Goal: Task Accomplishment & Management: Manage account settings

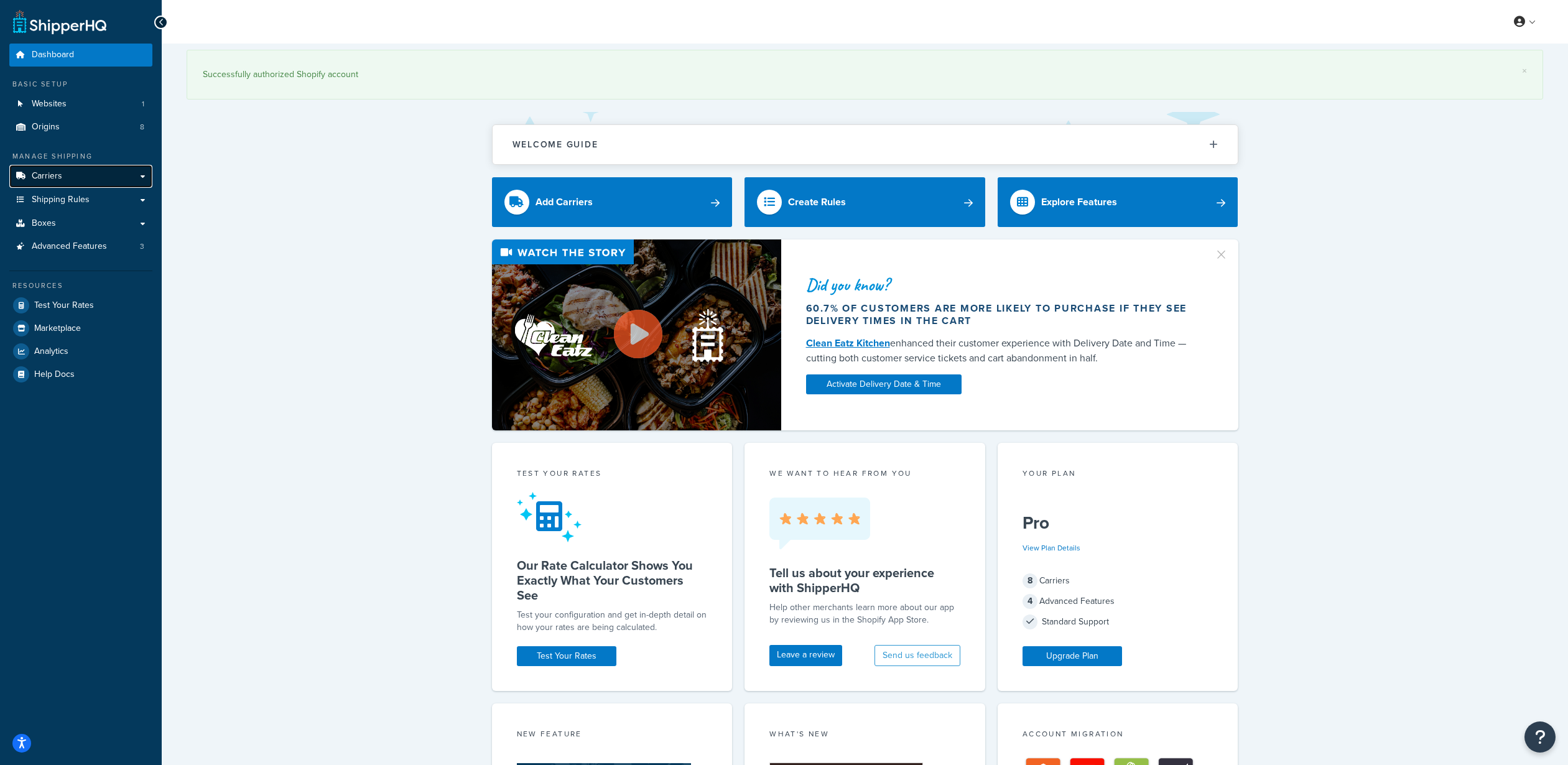
click at [105, 179] on link "Carriers" at bounding box center [81, 176] width 143 height 23
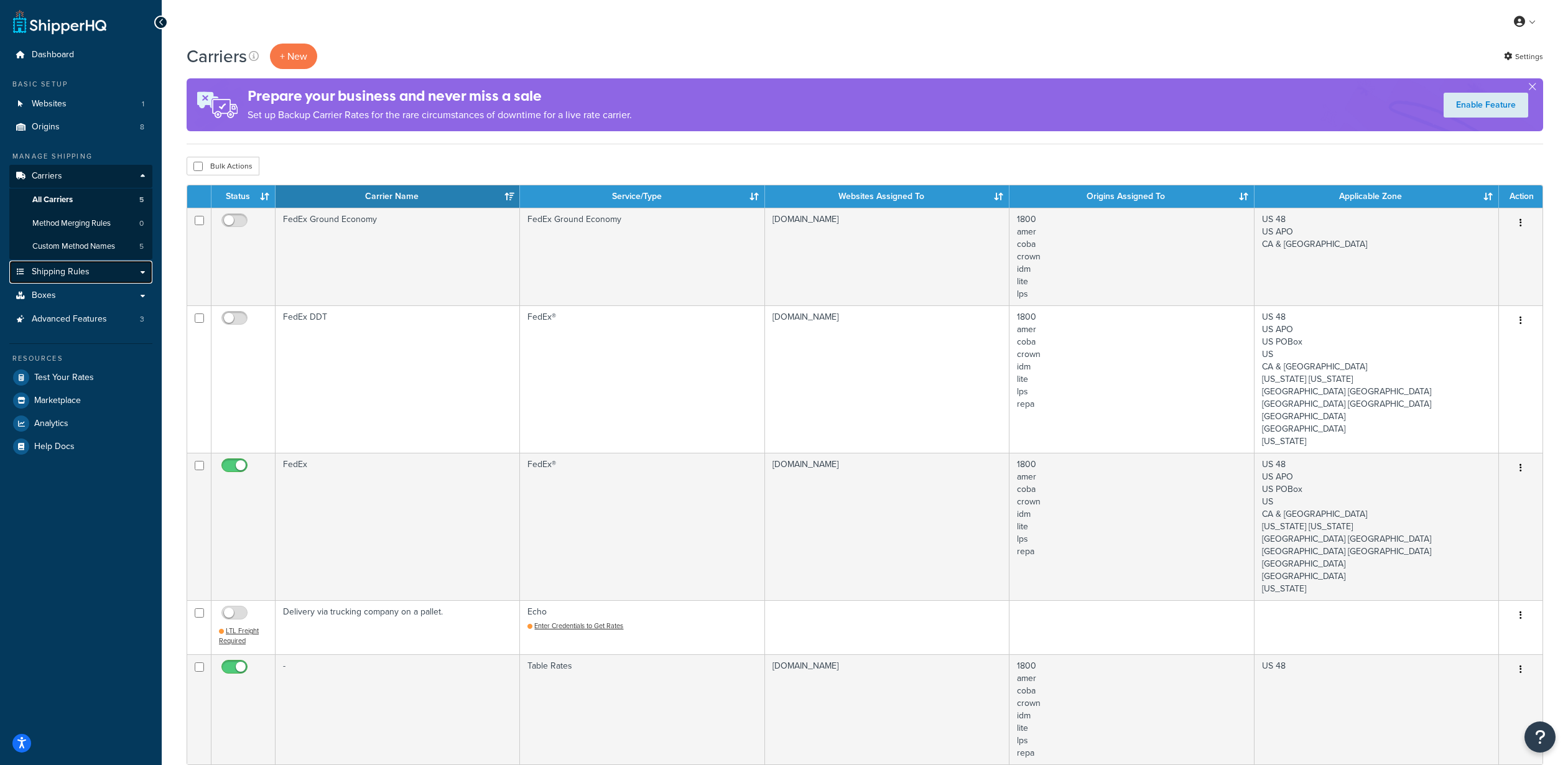
click at [141, 275] on link "Shipping Rules" at bounding box center [81, 272] width 143 height 23
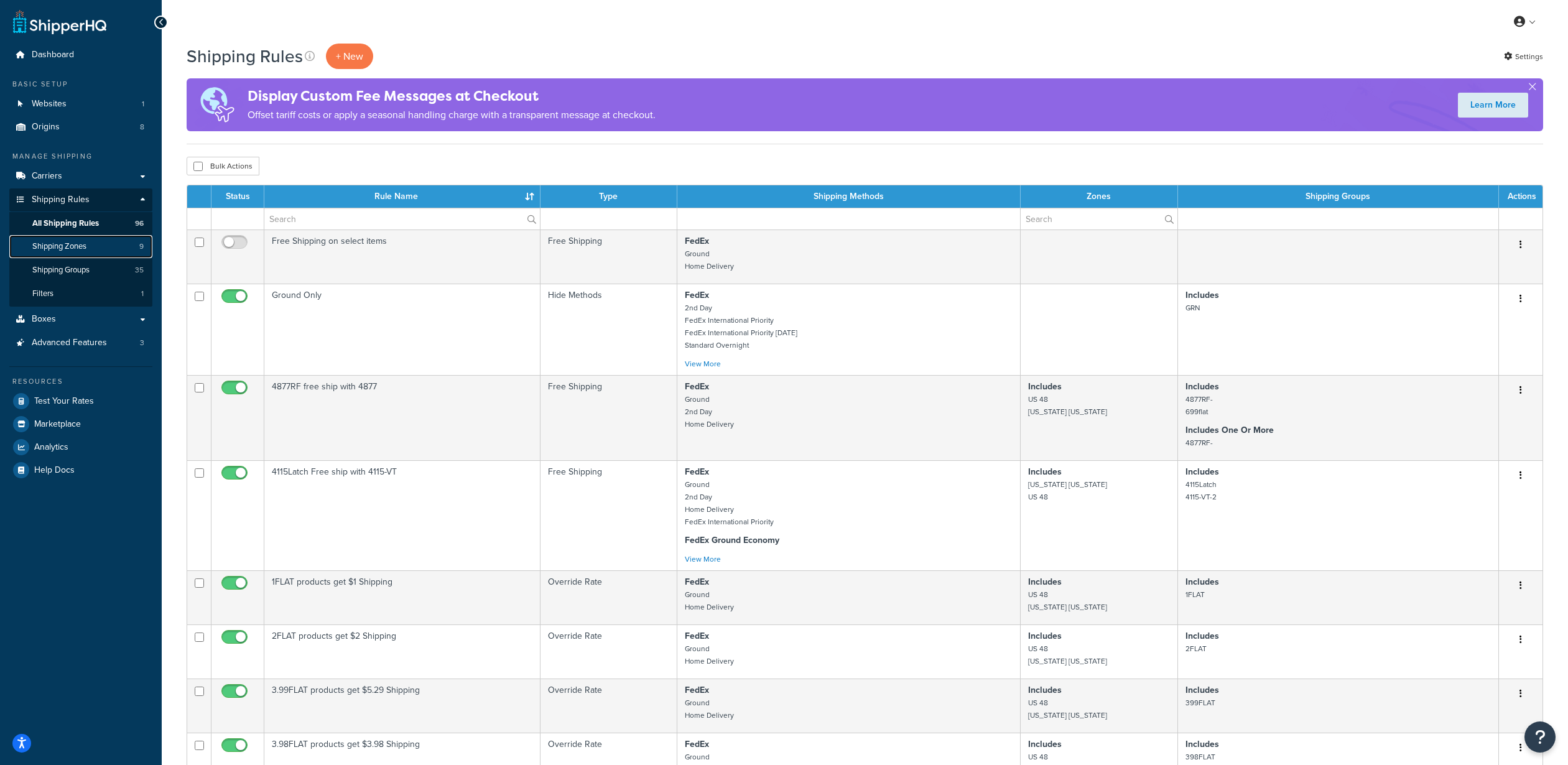
click at [64, 247] on span "Shipping Zones" at bounding box center [59, 246] width 54 height 11
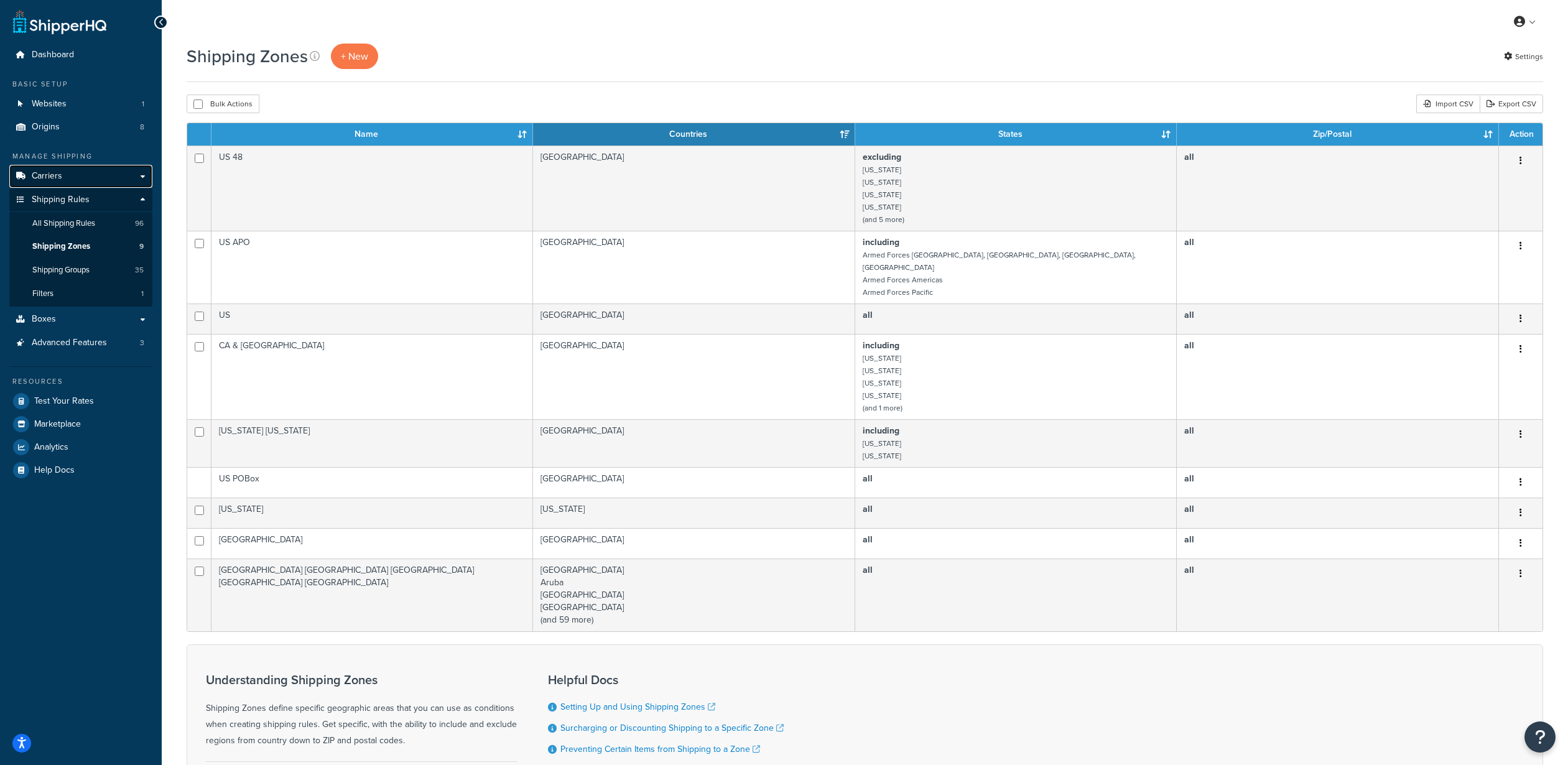
click at [61, 177] on link "Carriers" at bounding box center [81, 176] width 143 height 23
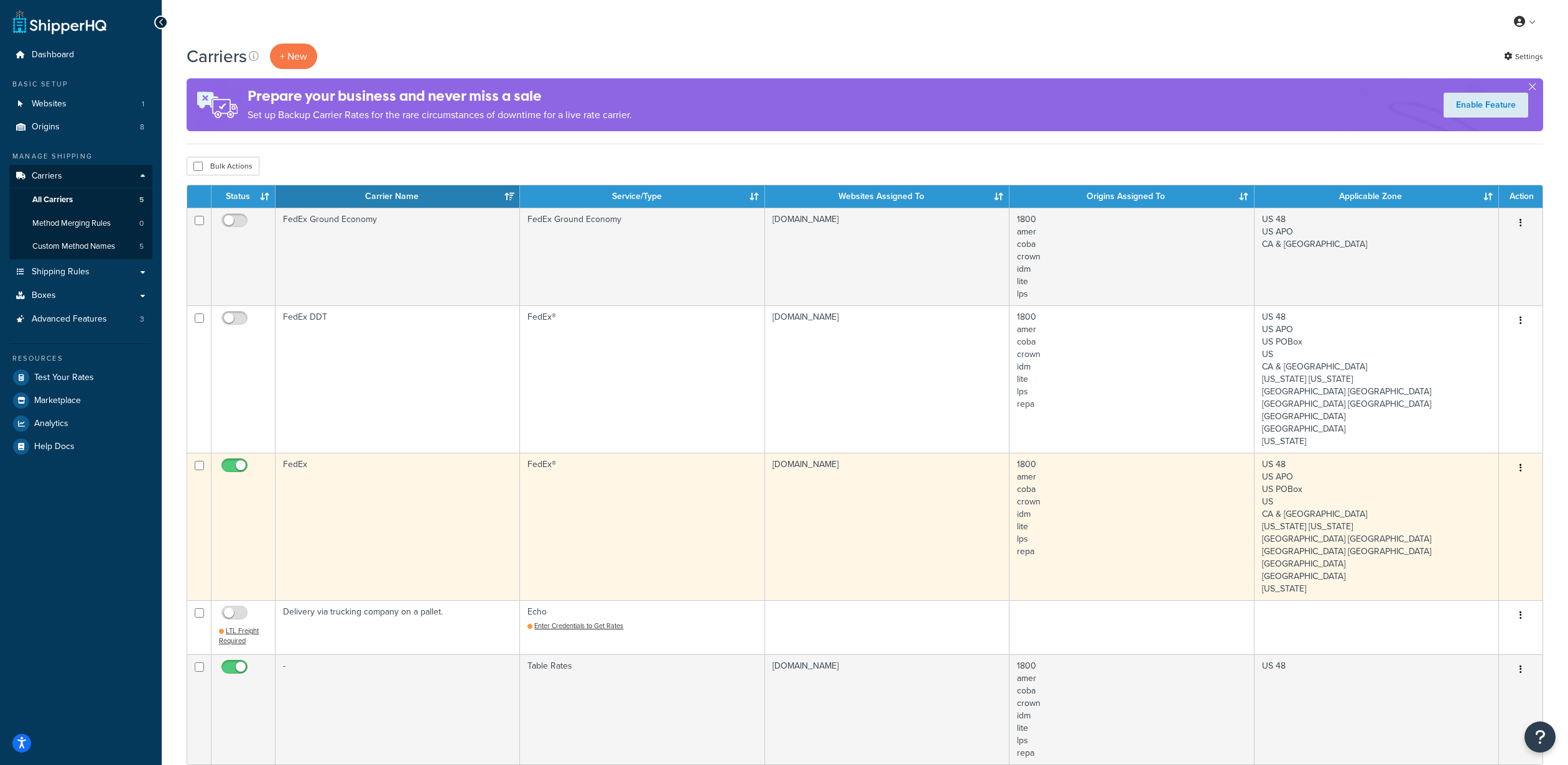
click at [1520, 464] on icon "button" at bounding box center [1520, 468] width 2 height 9
click at [1445, 467] on link "Edit" at bounding box center [1470, 468] width 98 height 25
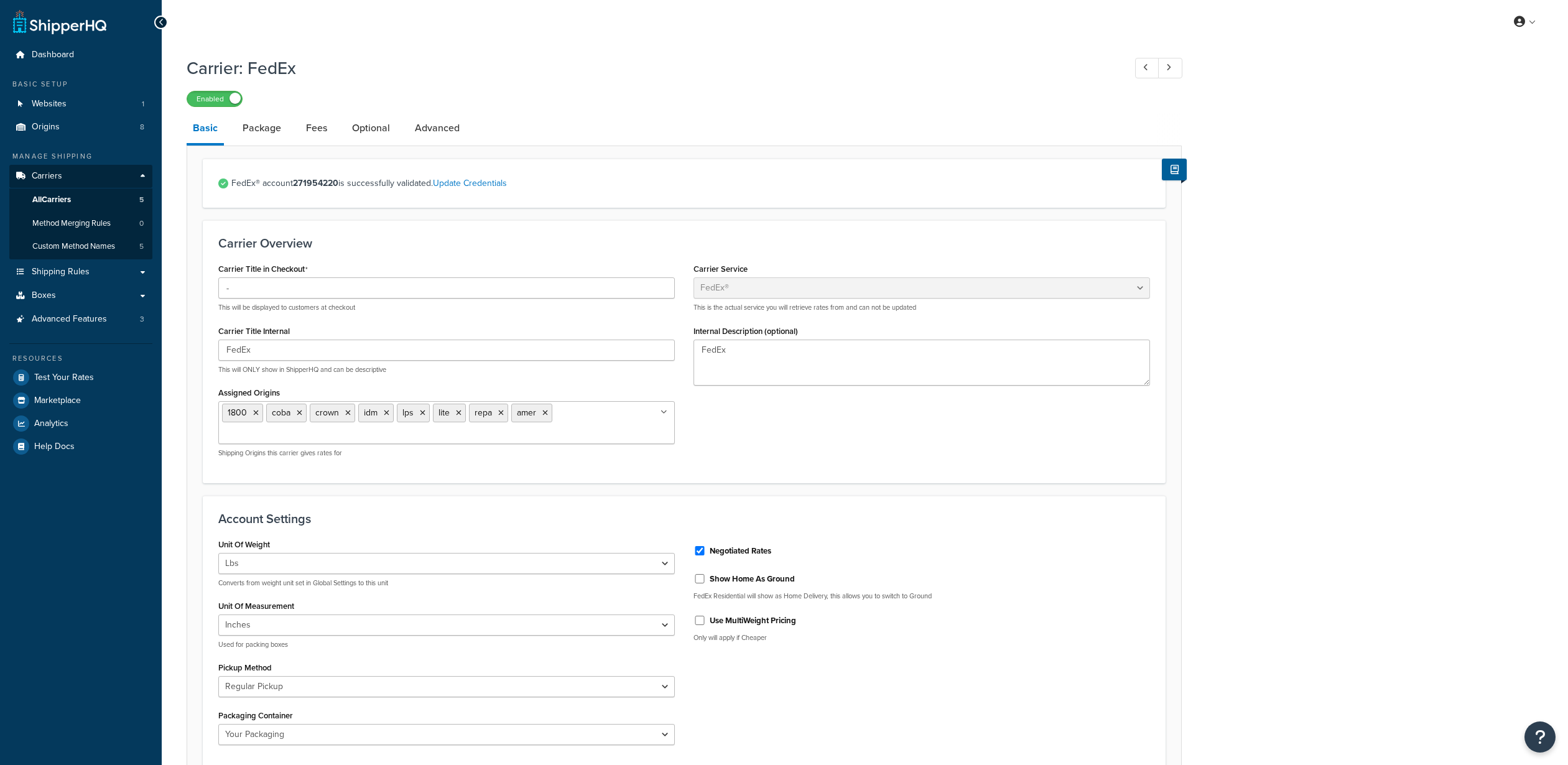
select select "fedEx"
select select "REGULAR_PICKUP"
select select "YOUR_PACKAGING"
click at [271, 130] on link "Package" at bounding box center [261, 128] width 51 height 30
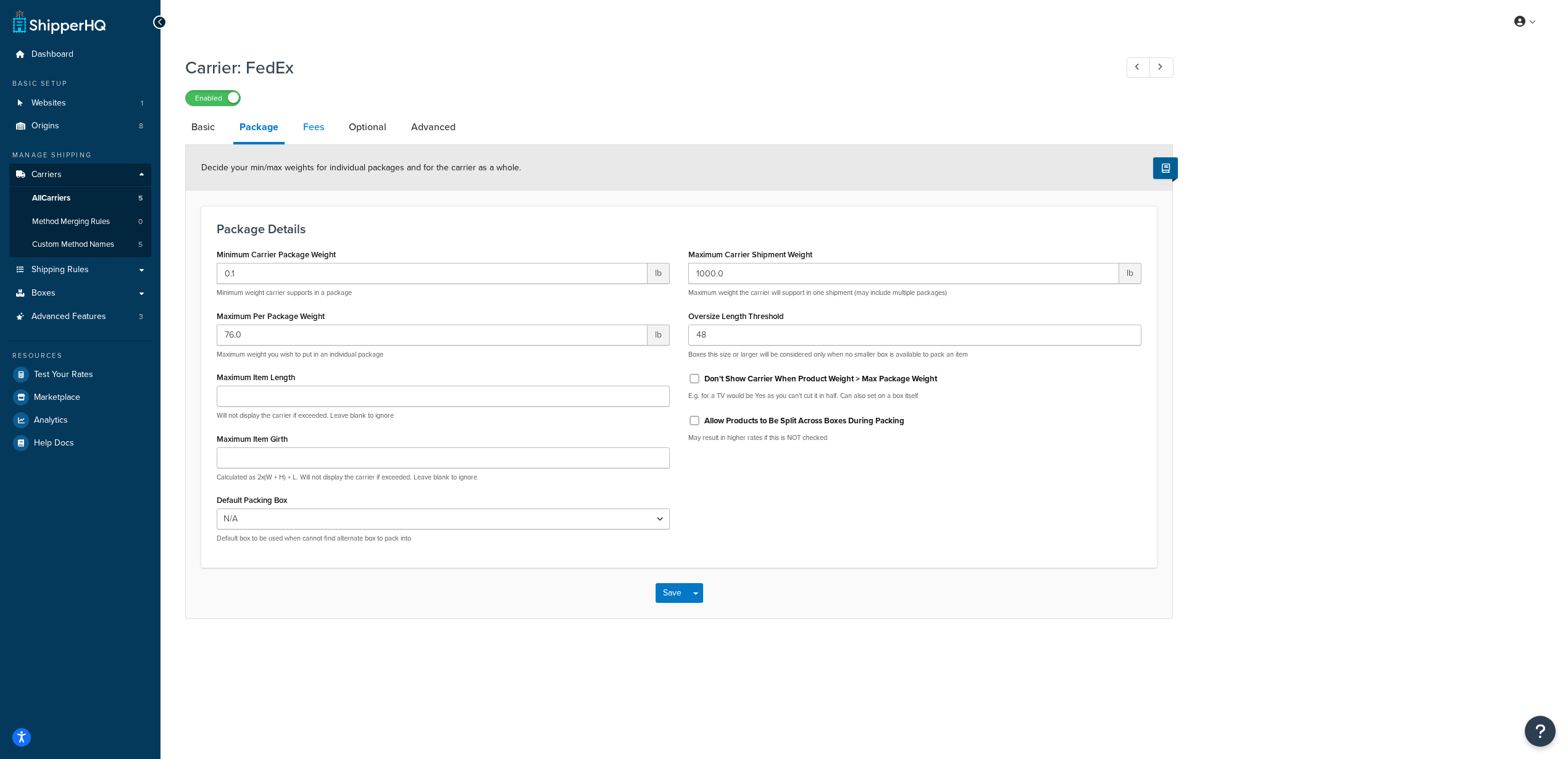
click at [303, 129] on link "Fees" at bounding box center [313, 127] width 34 height 29
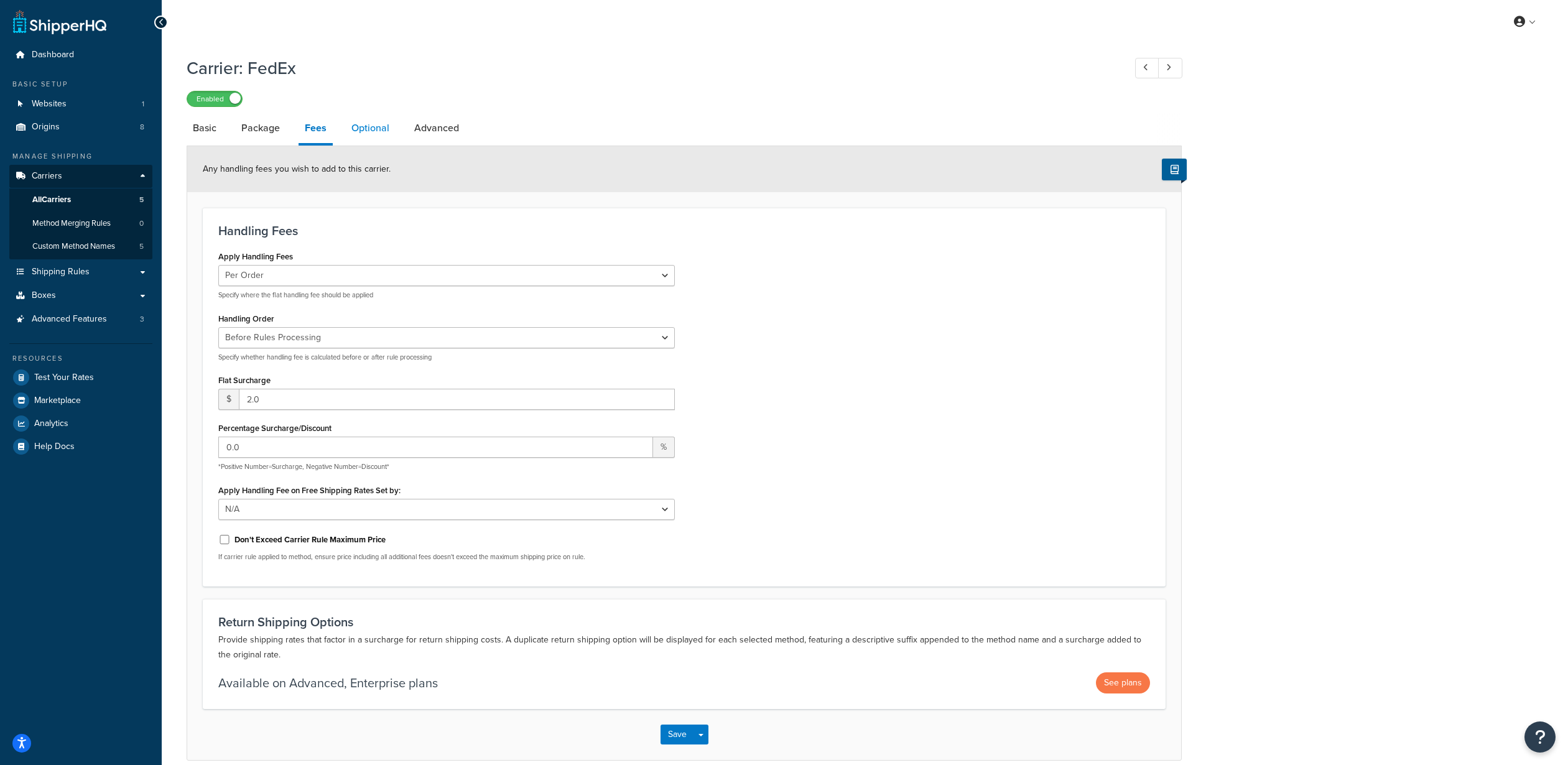
click at [386, 126] on link "Optional" at bounding box center [371, 128] width 51 height 30
select select "business"
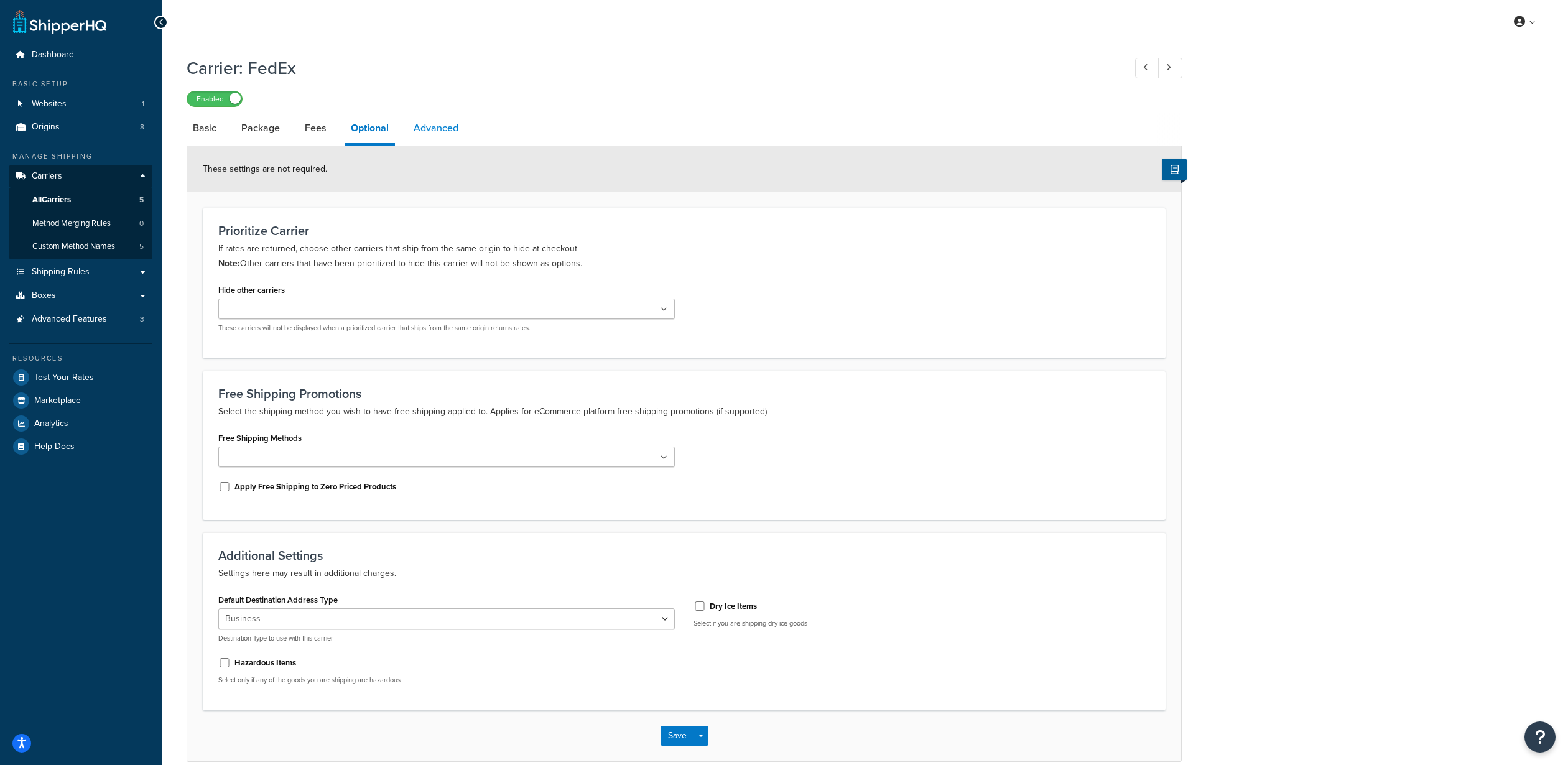
click at [438, 124] on link "Advanced" at bounding box center [436, 128] width 57 height 30
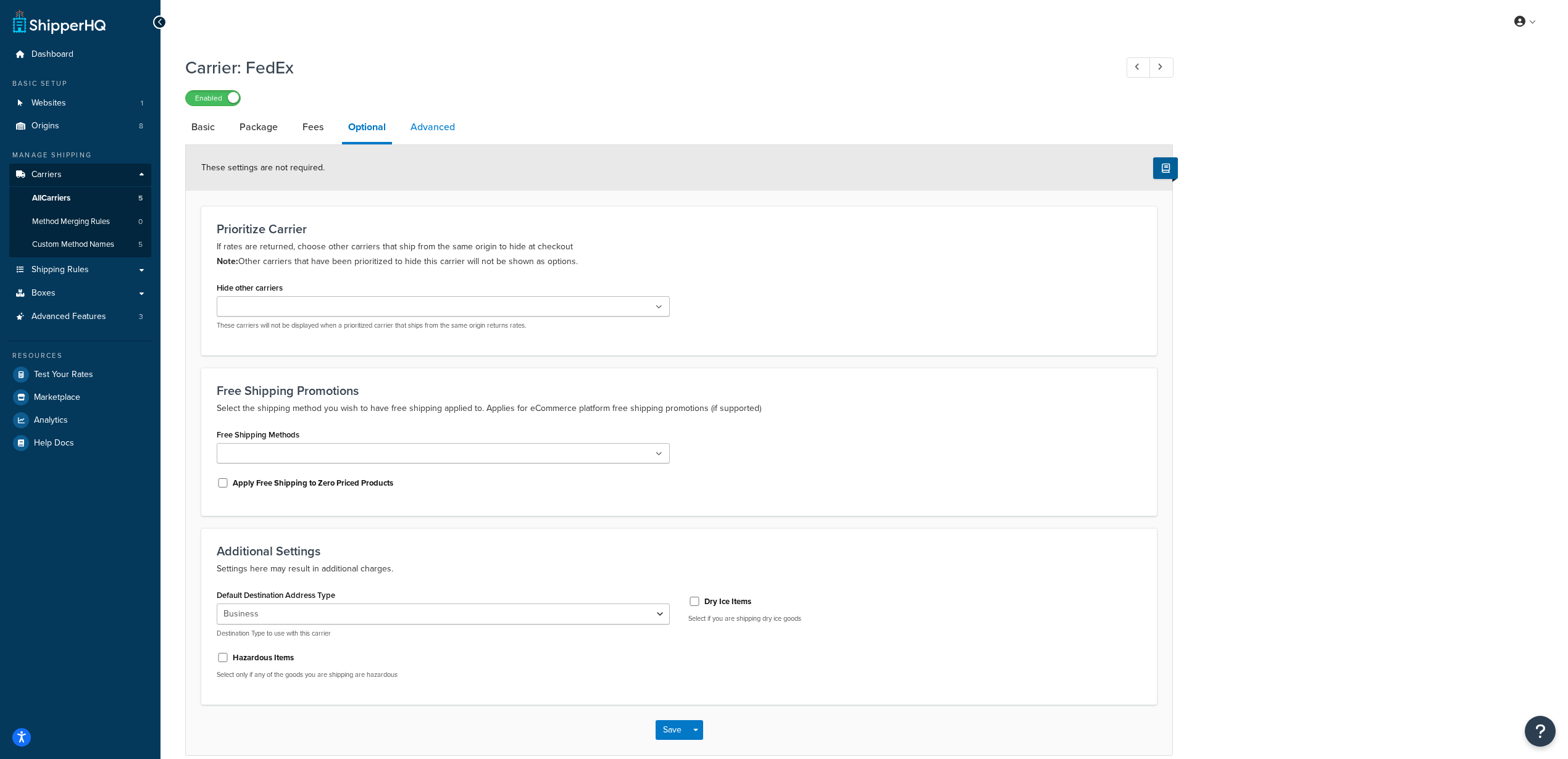
select select "false"
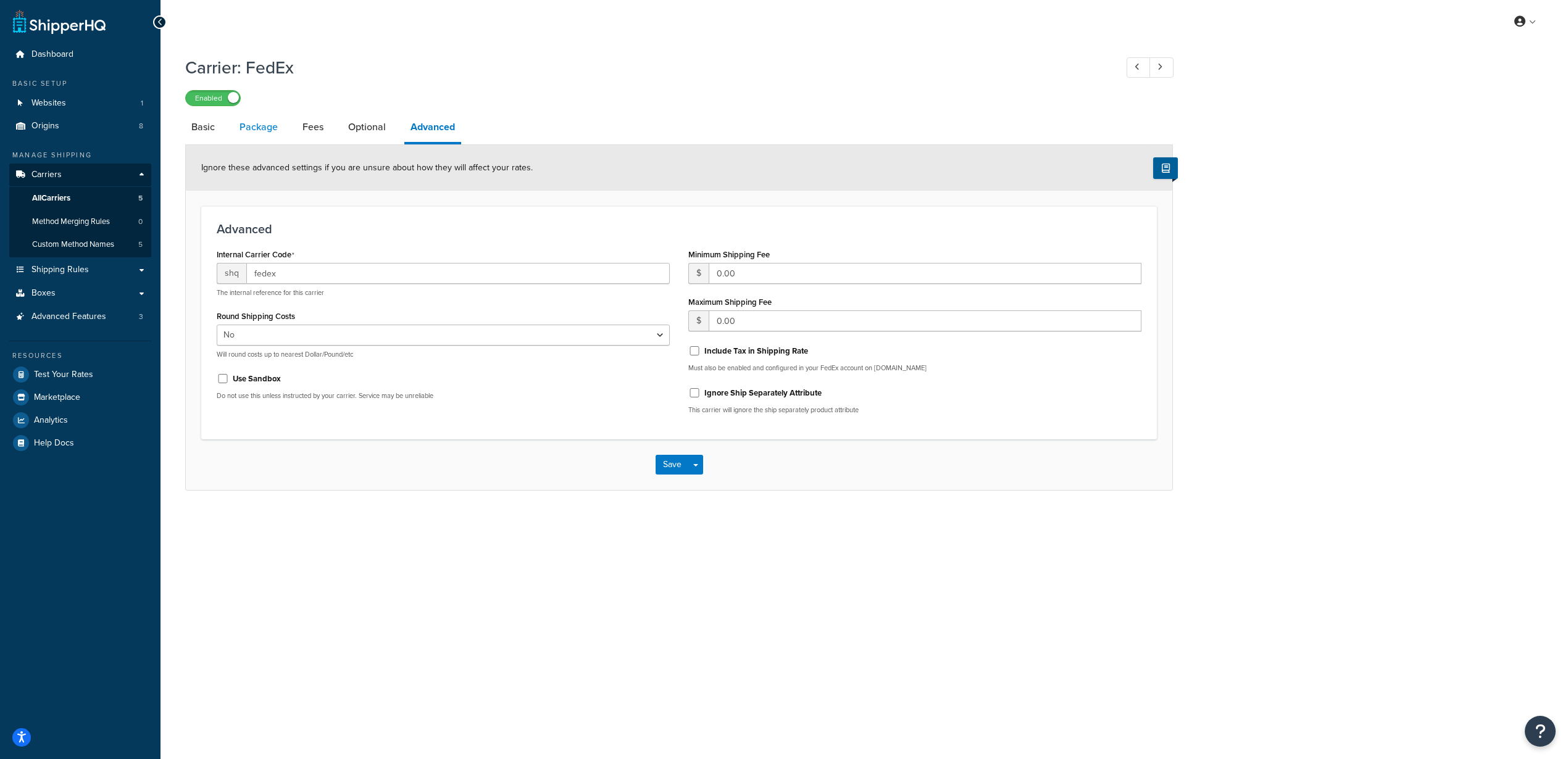
click at [263, 122] on link "Package" at bounding box center [259, 127] width 51 height 29
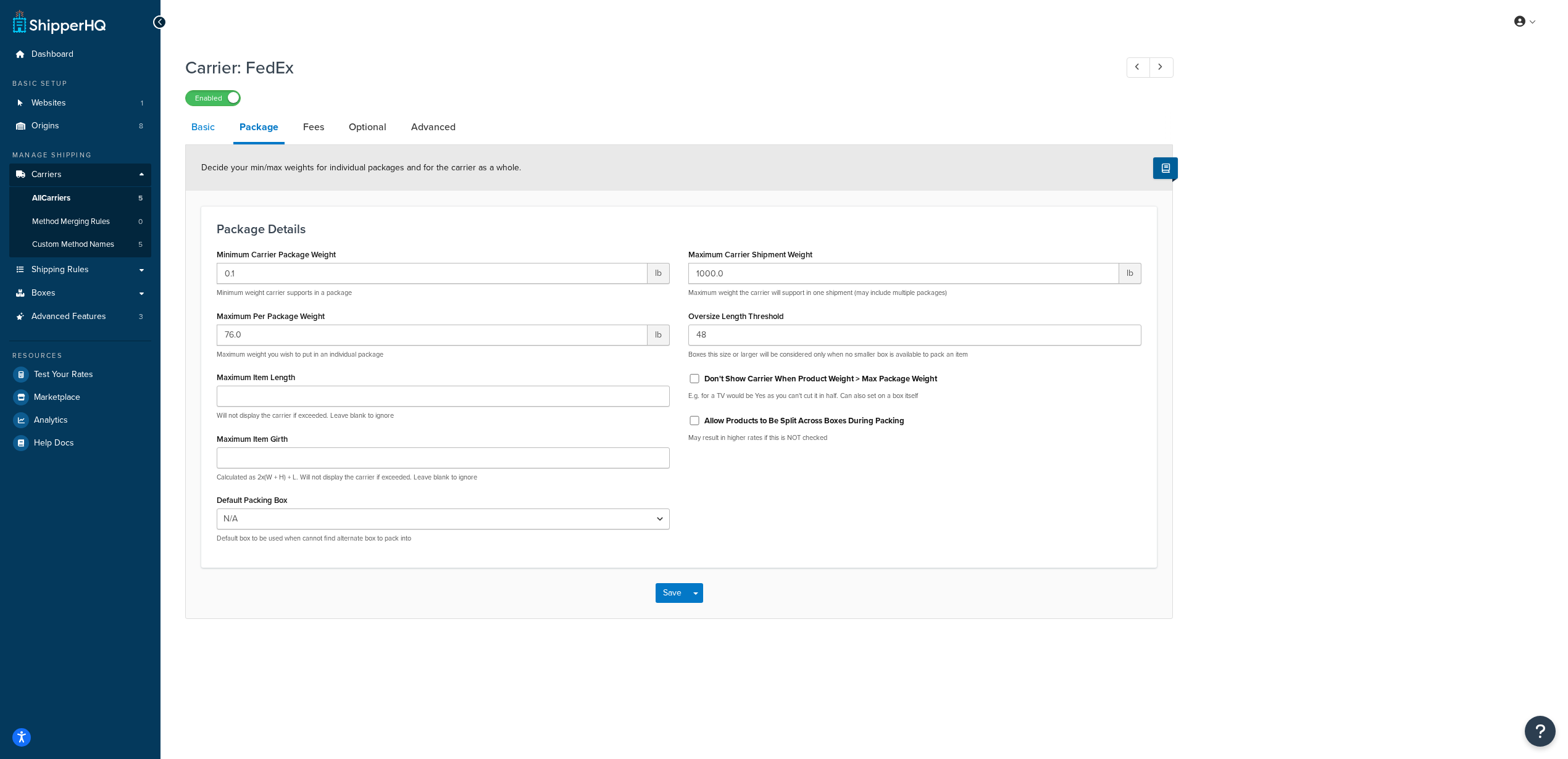
click at [202, 131] on link "Basic" at bounding box center [203, 127] width 36 height 29
select select "fedEx"
select select "REGULAR_PICKUP"
select select "YOUR_PACKAGING"
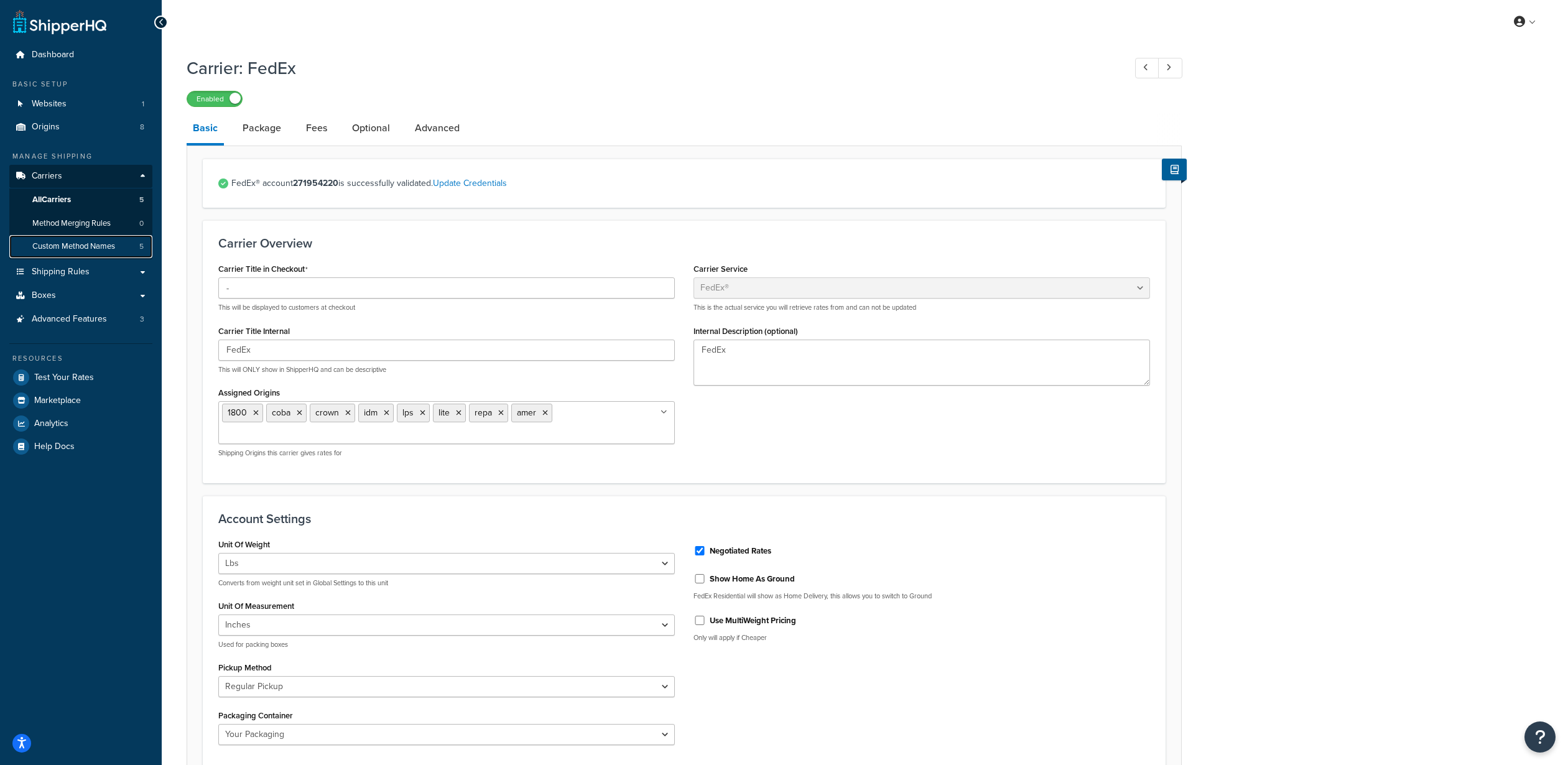
click at [86, 248] on span "Custom Method Names" at bounding box center [74, 246] width 83 height 11
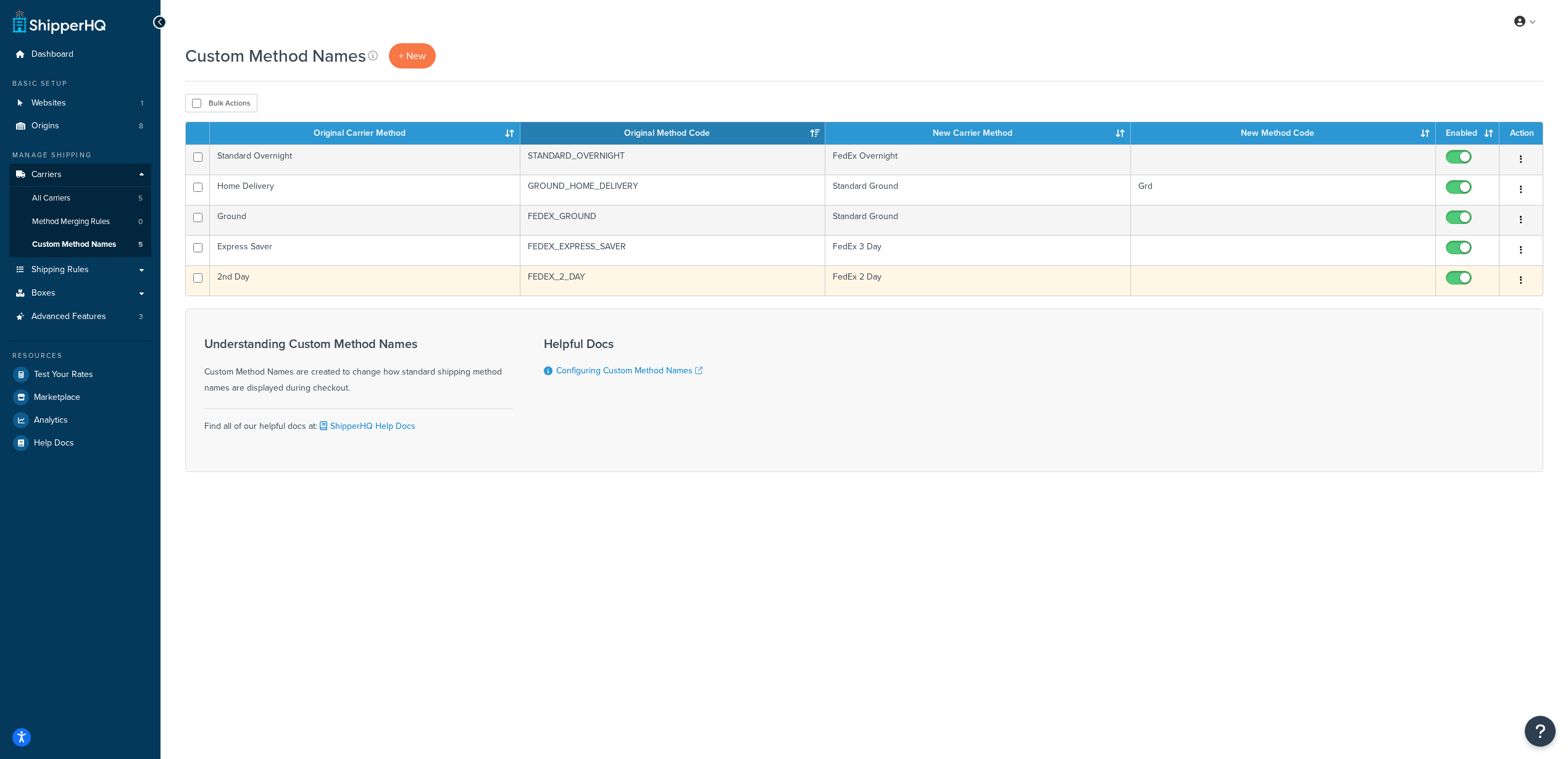
click at [1521, 282] on icon "button" at bounding box center [1520, 280] width 2 height 9
click at [1439, 300] on link "Edit" at bounding box center [1471, 305] width 97 height 25
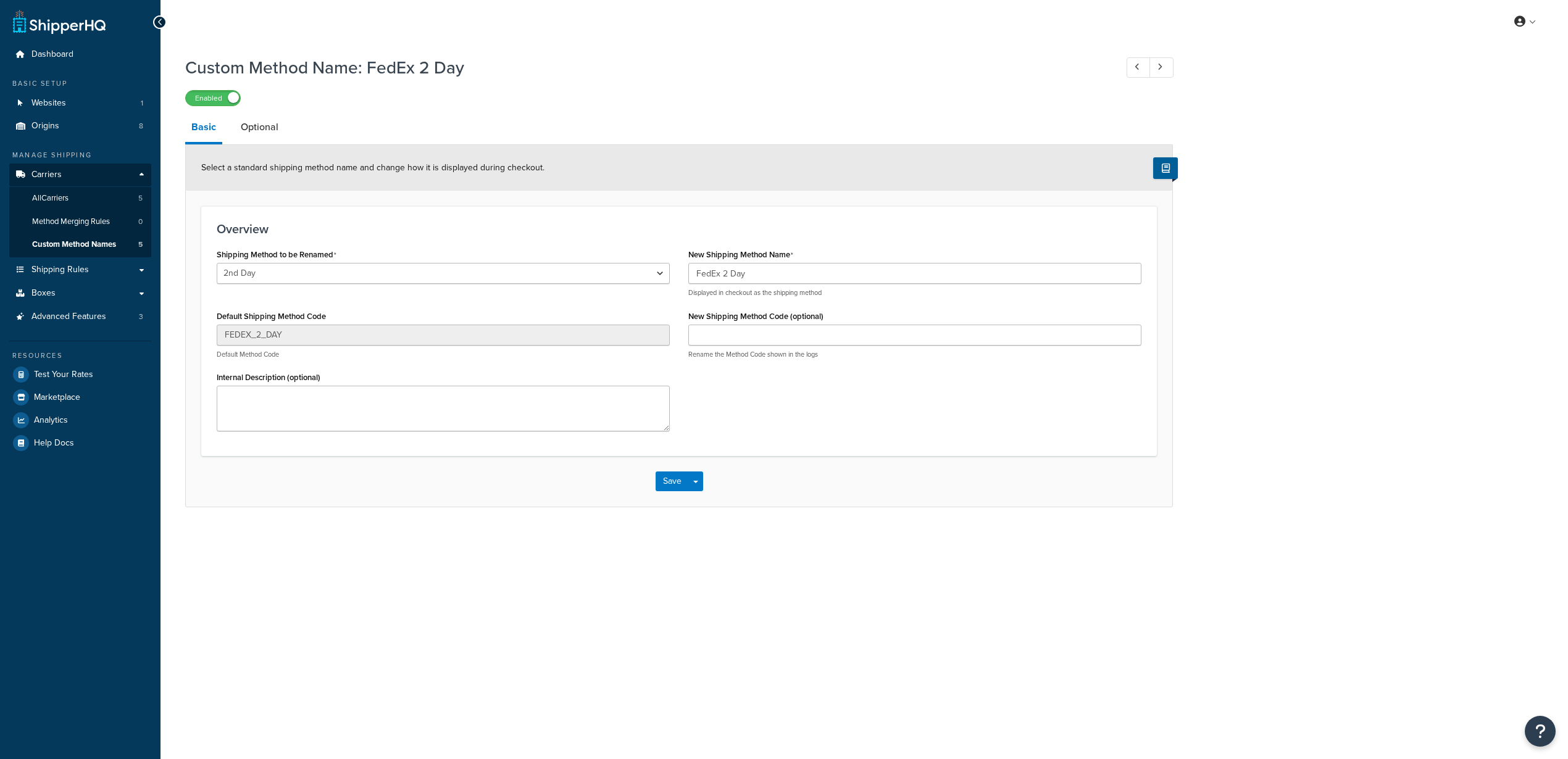
select select "542926"
click at [251, 123] on link "Optional" at bounding box center [259, 127] width 50 height 29
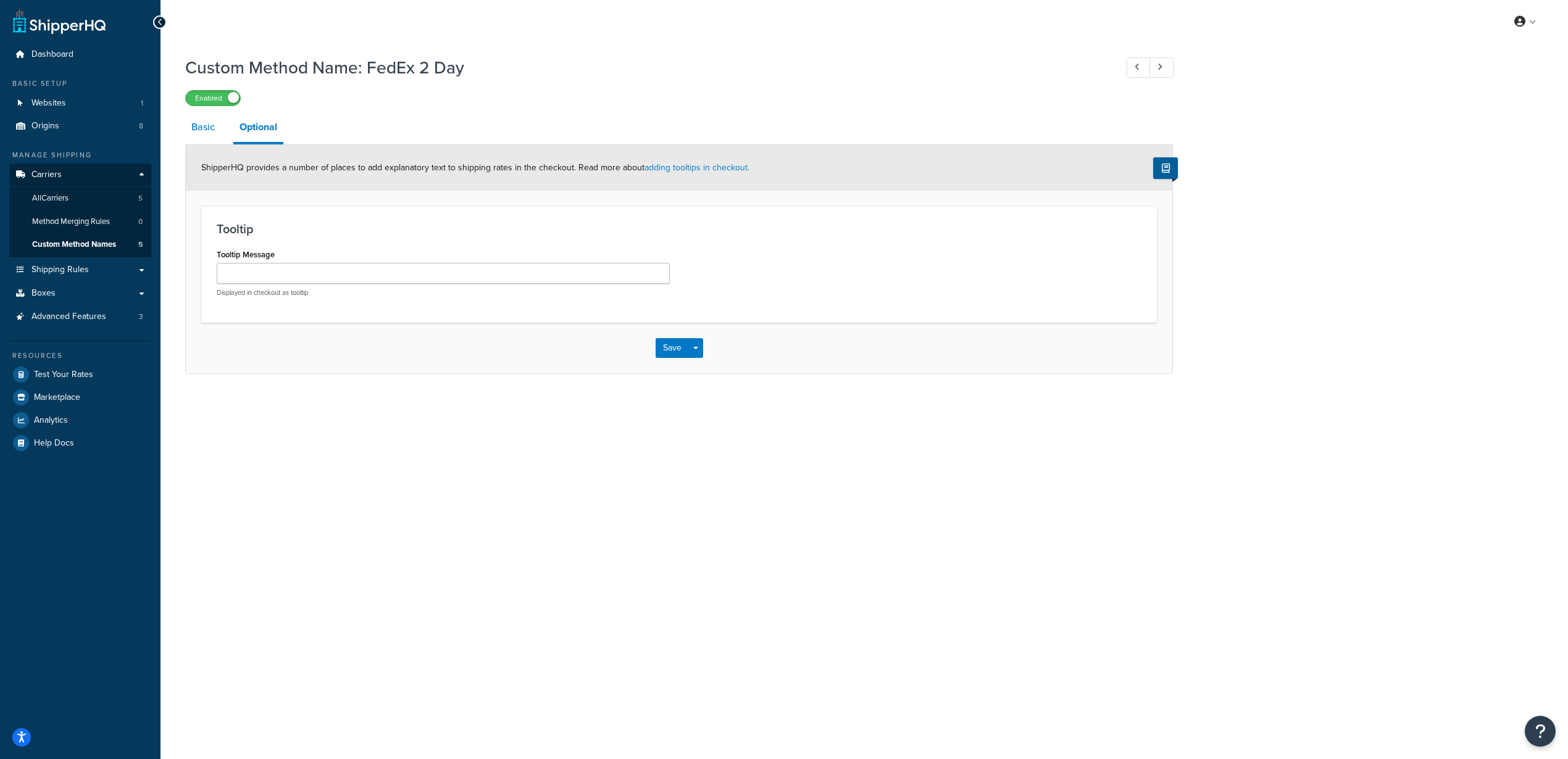
click at [207, 132] on link "Basic" at bounding box center [203, 127] width 36 height 29
select select "542926"
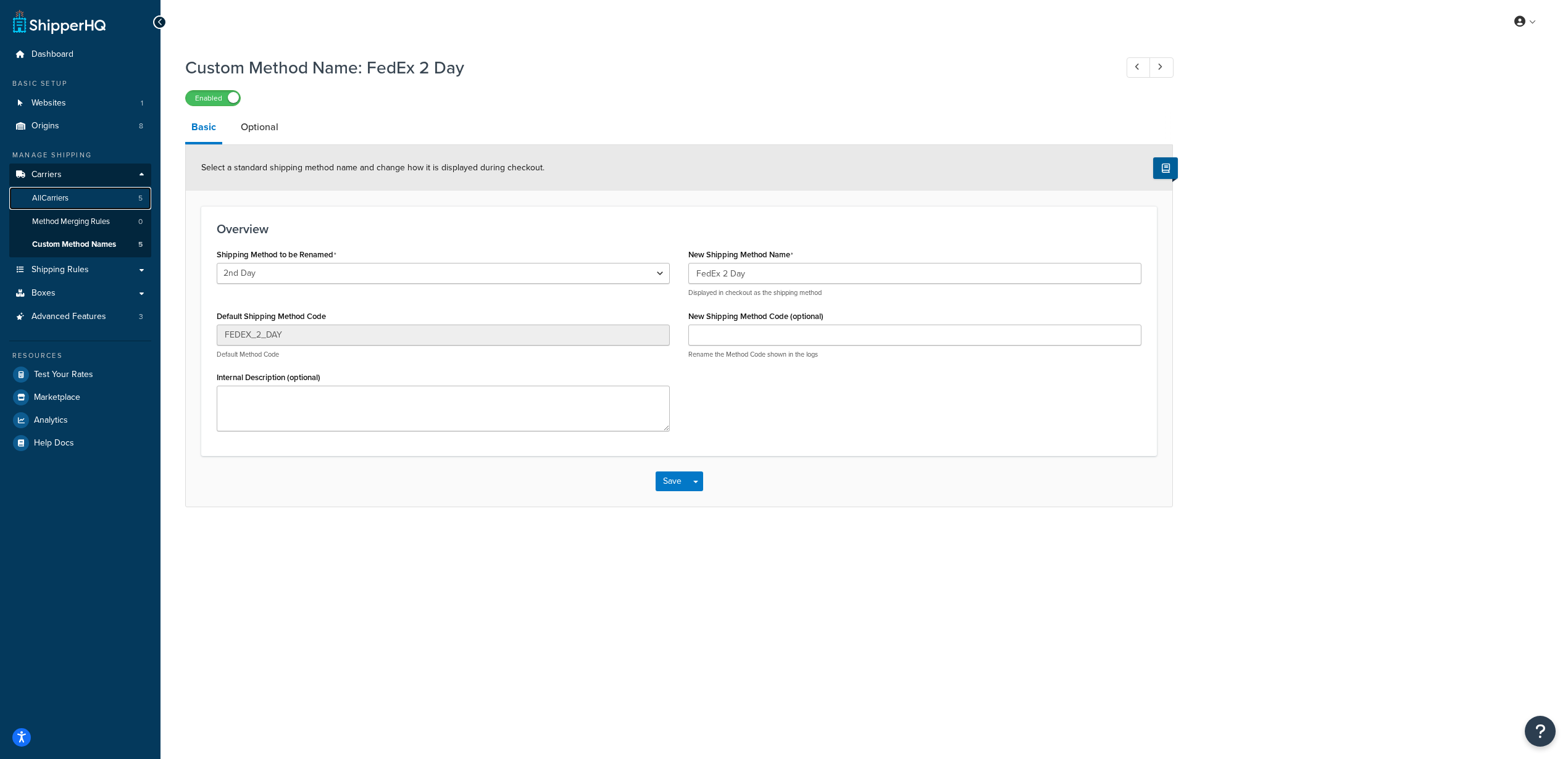
click at [44, 199] on span "All Carriers" at bounding box center [50, 199] width 37 height 11
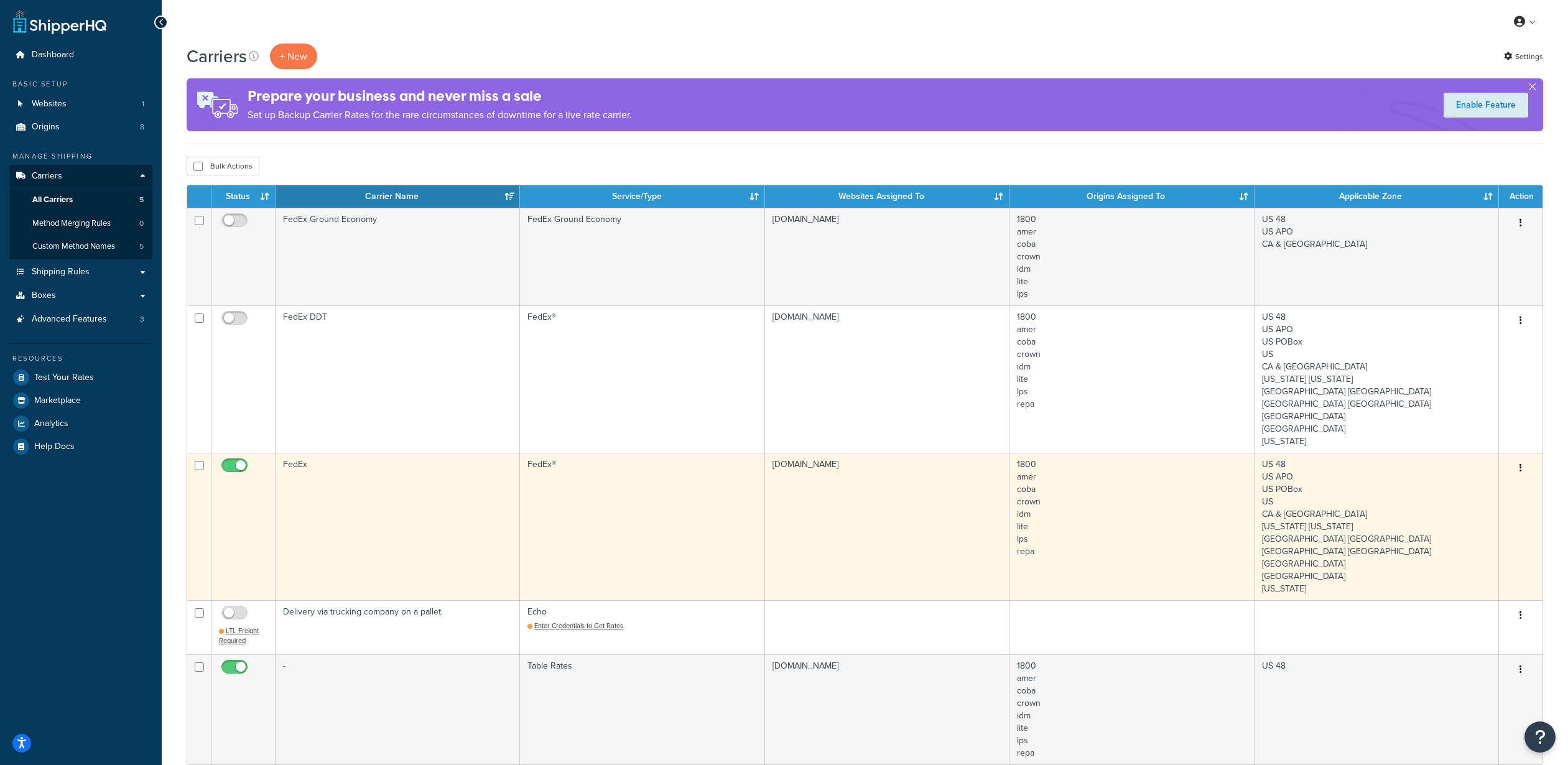
click at [1522, 464] on icon "button" at bounding box center [1520, 468] width 2 height 9
click at [1444, 470] on link "Edit" at bounding box center [1470, 468] width 98 height 25
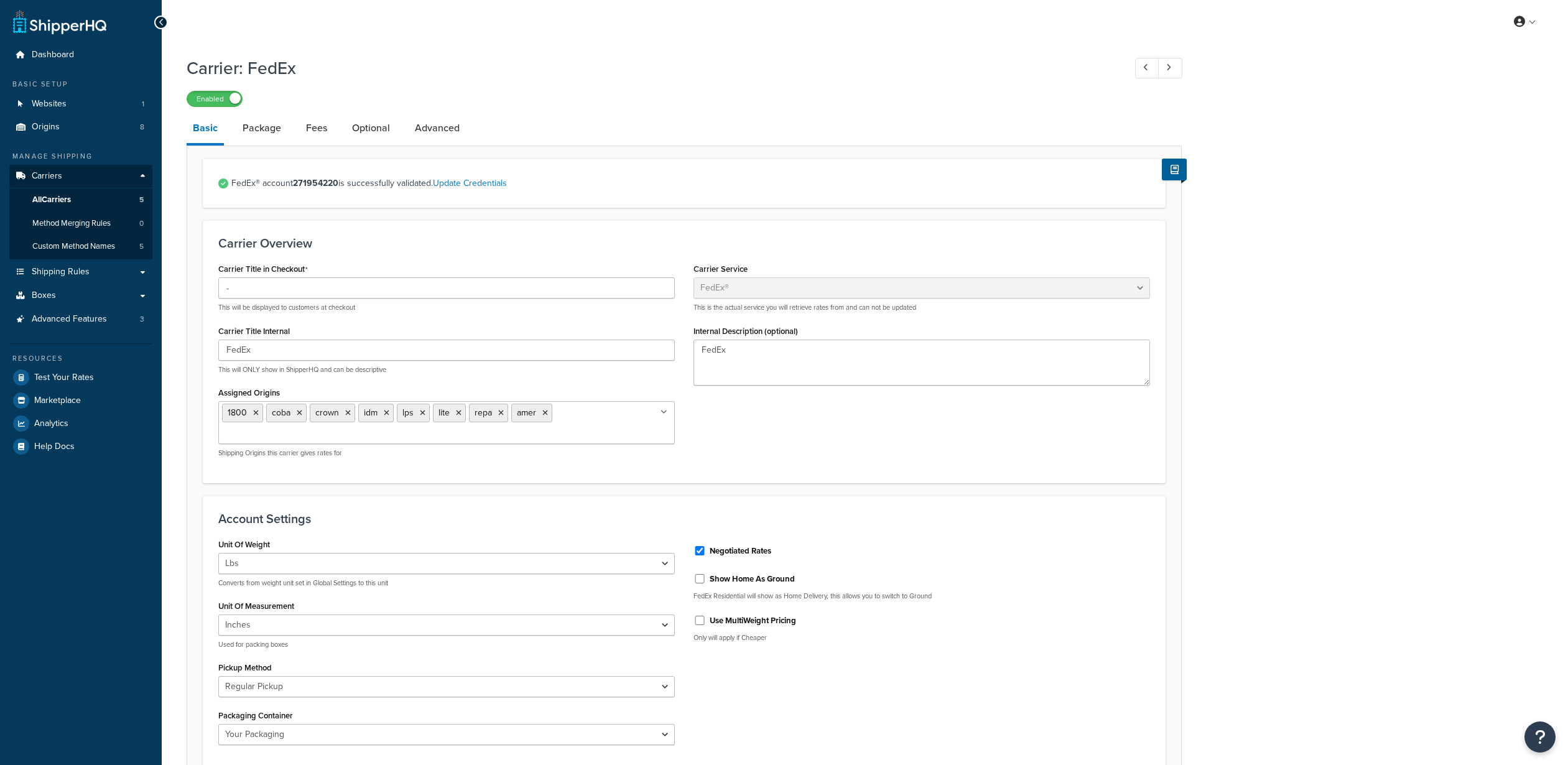
select select "fedEx"
select select "REGULAR_PICKUP"
select select "YOUR_PACKAGING"
click at [435, 124] on link "Advanced" at bounding box center [437, 128] width 57 height 30
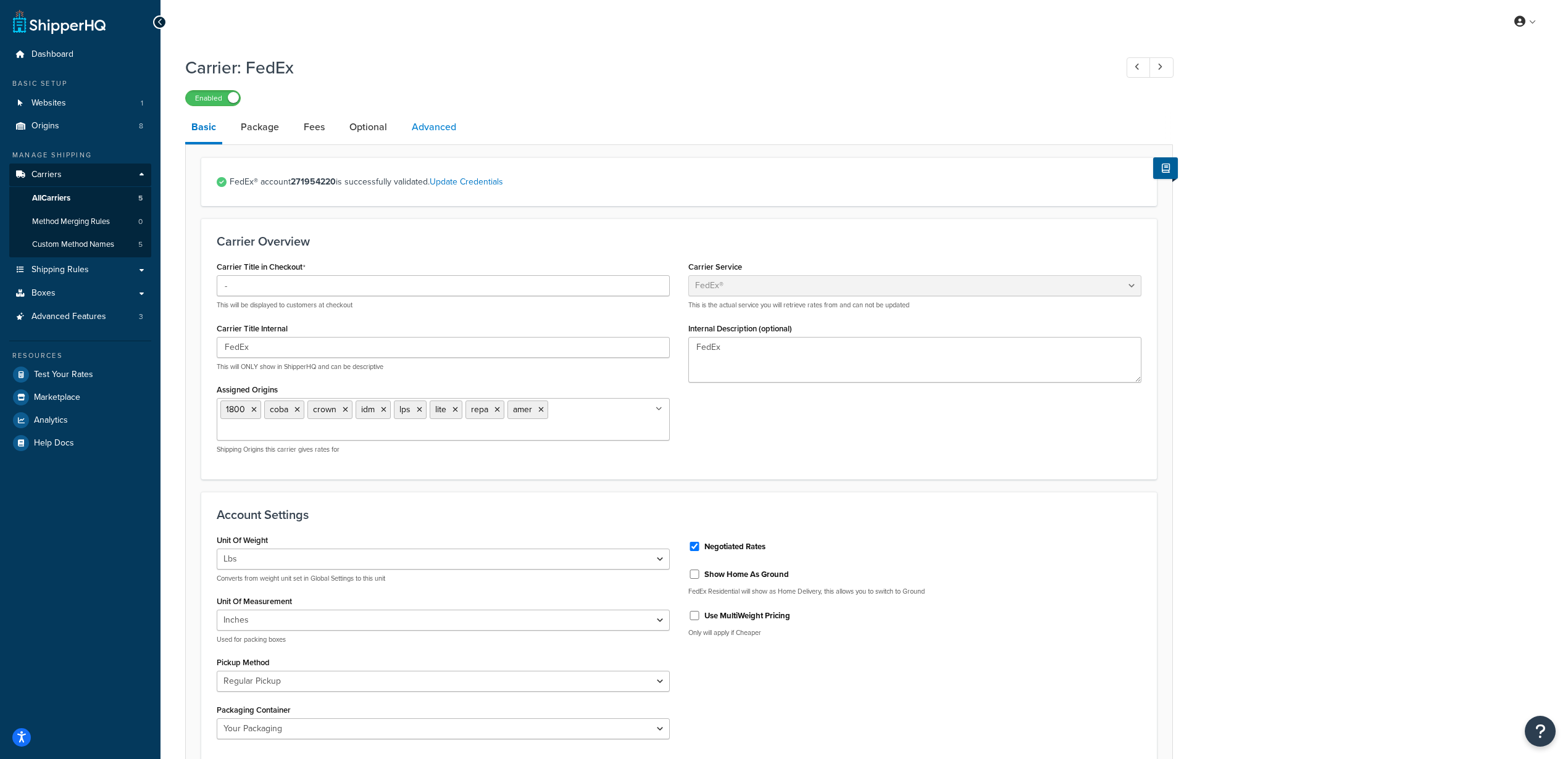
select select "false"
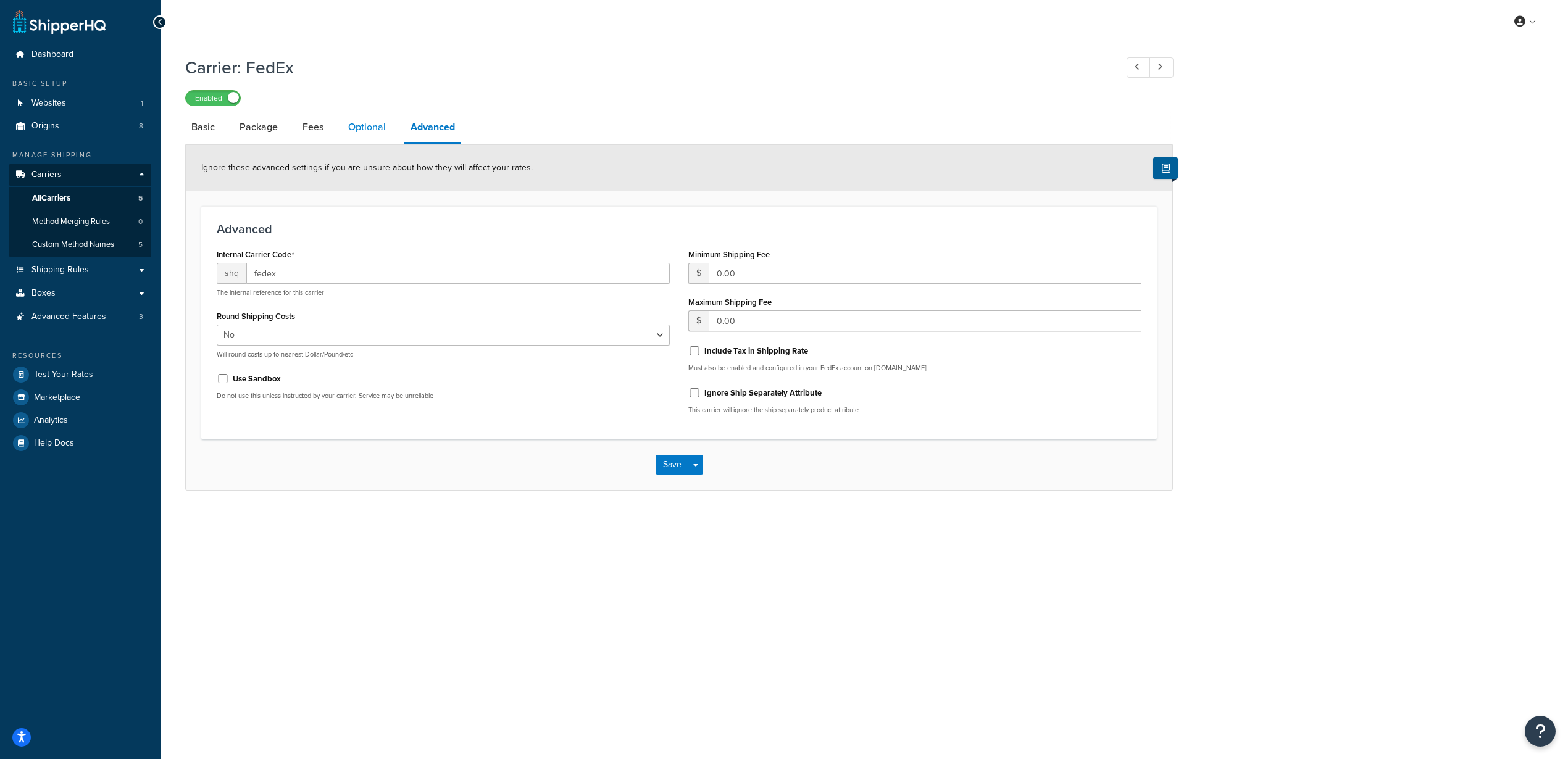
click at [377, 133] on link "Optional" at bounding box center [367, 127] width 50 height 29
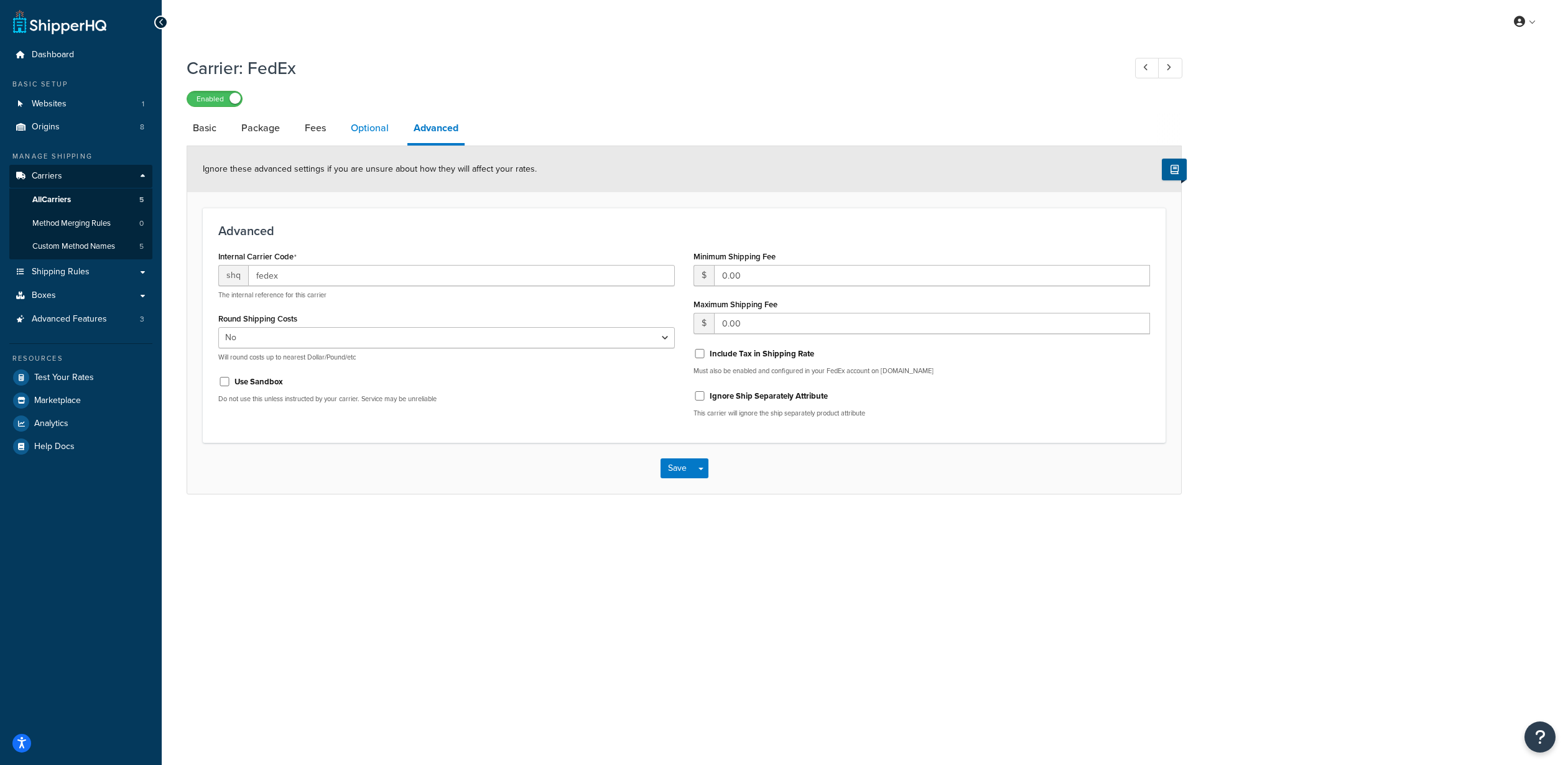
select select "business"
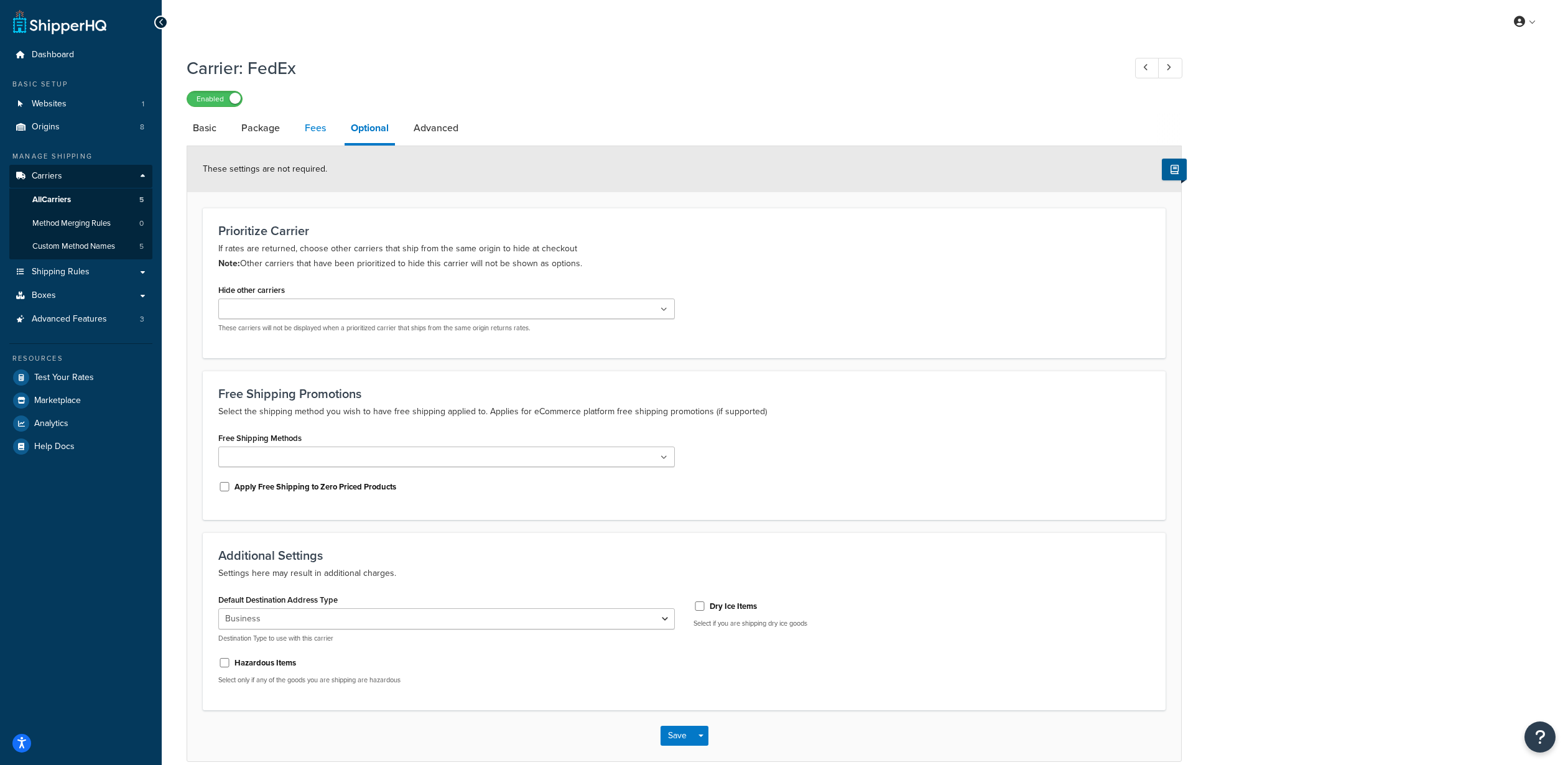
click at [319, 137] on link "Fees" at bounding box center [315, 128] width 34 height 30
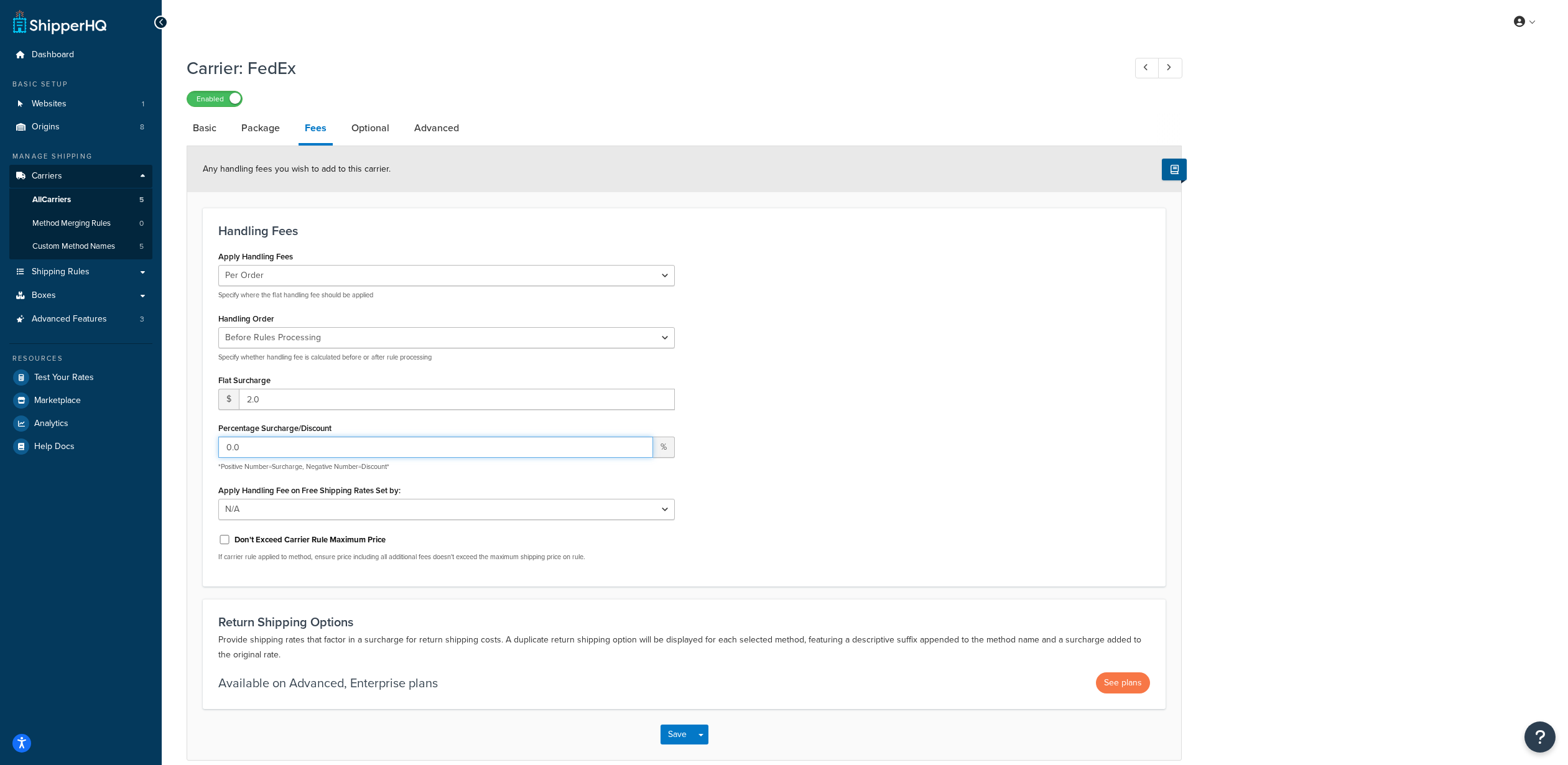
drag, startPoint x: 249, startPoint y: 451, endPoint x: 226, endPoint y: 451, distance: 23.0
click at [226, 451] on input "0.0" at bounding box center [436, 447] width 435 height 21
type input "2"
click at [289, 401] on input "2.0" at bounding box center [457, 399] width 436 height 21
drag, startPoint x: 290, startPoint y: 401, endPoint x: 240, endPoint y: 409, distance: 50.6
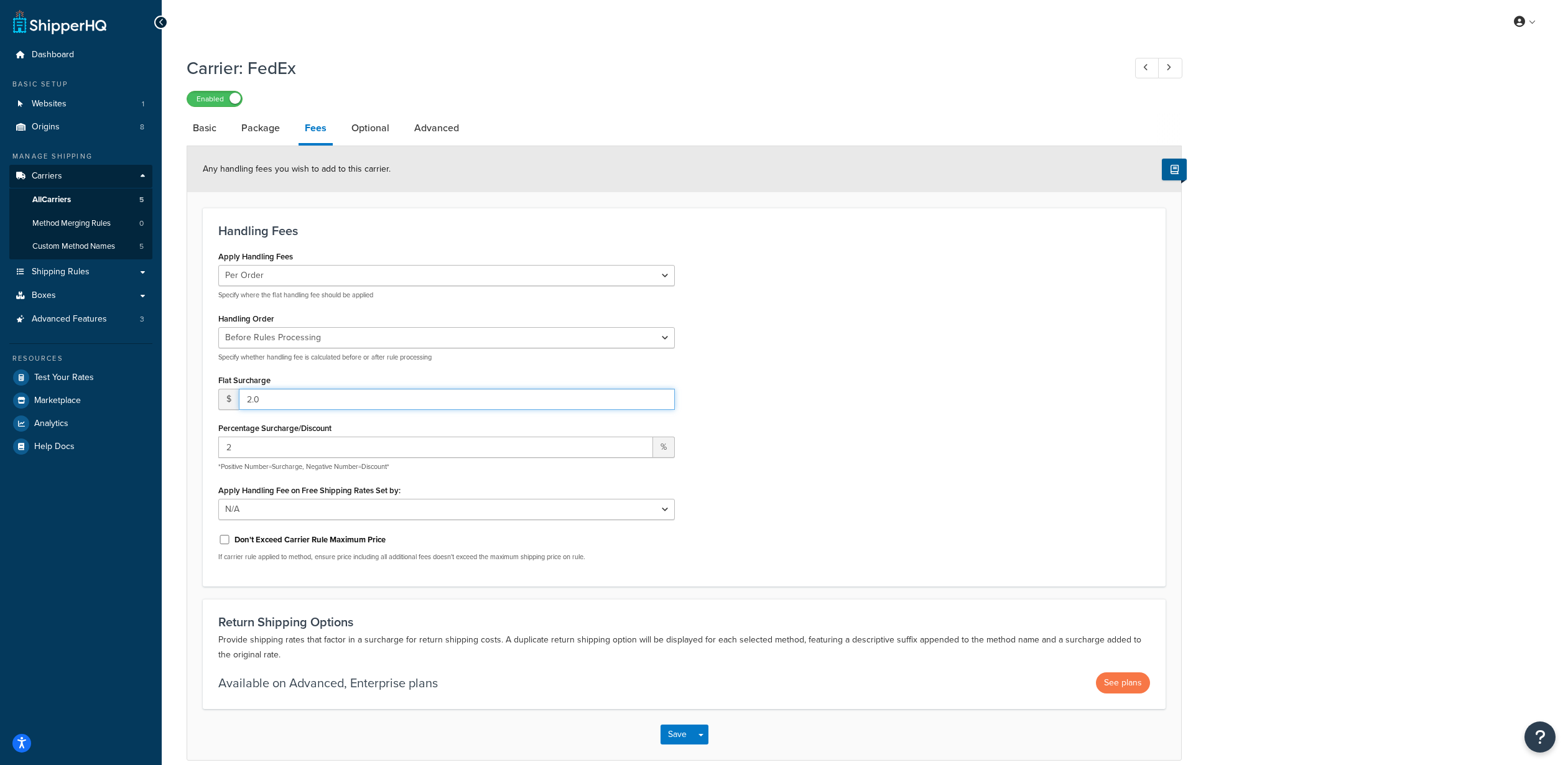
click at [240, 409] on input "2.0" at bounding box center [457, 399] width 436 height 21
click at [808, 480] on div "Apply Handling Fees Per Order Per Item Per Package Specify where the flat handl…" at bounding box center [684, 410] width 950 height 324
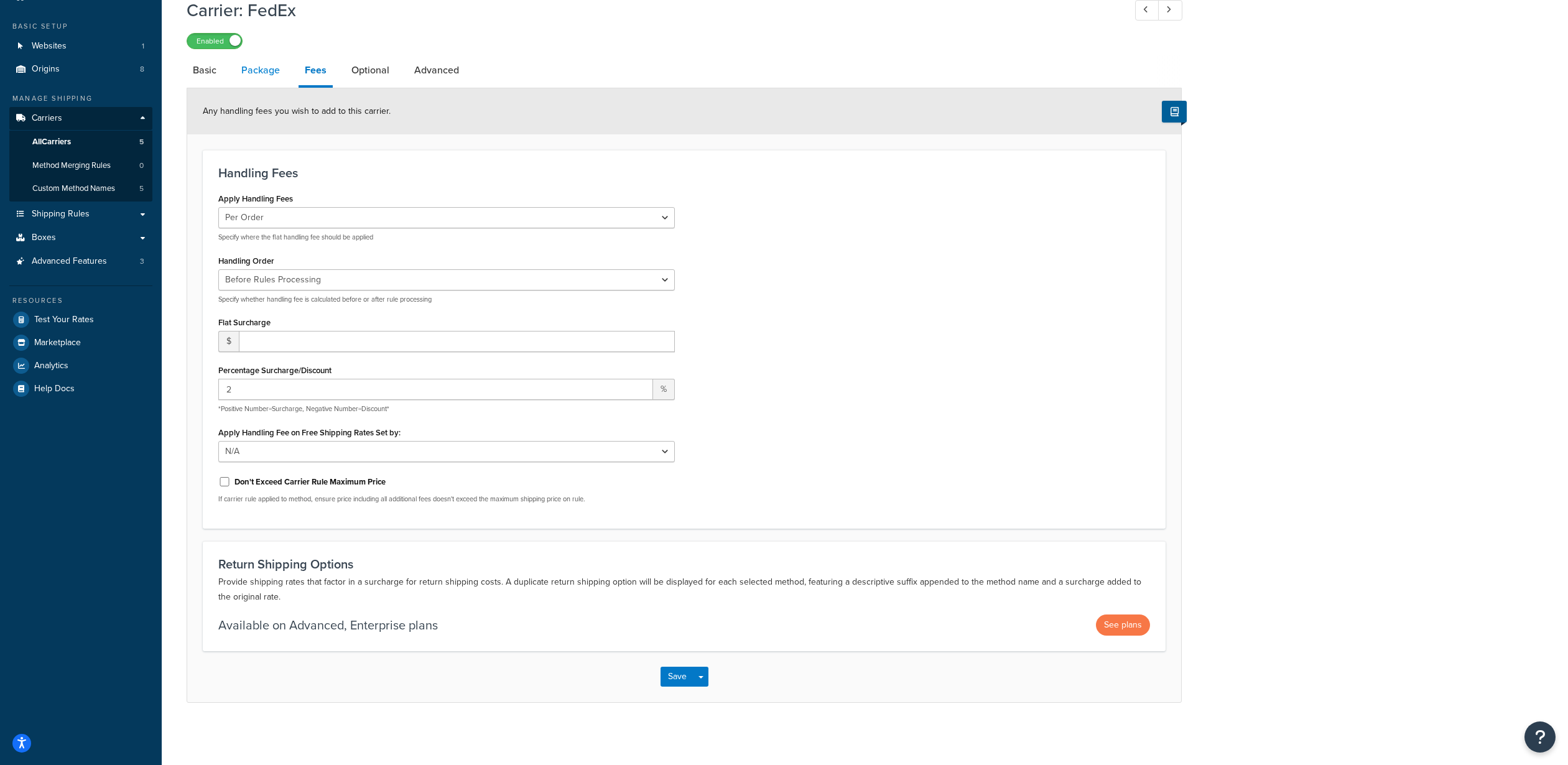
click at [262, 71] on link "Package" at bounding box center [261, 70] width 51 height 30
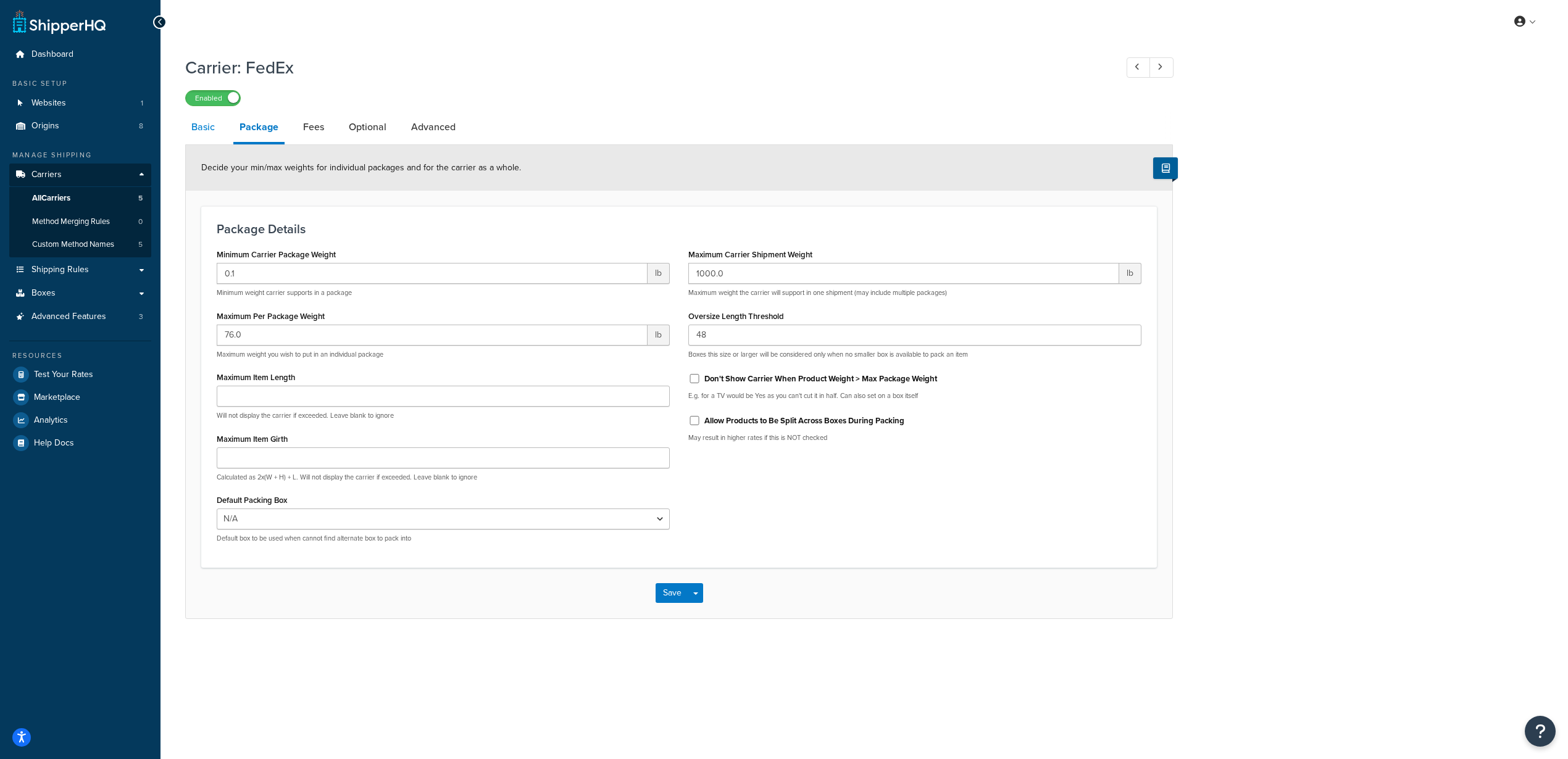
click at [194, 131] on link "Basic" at bounding box center [203, 127] width 36 height 29
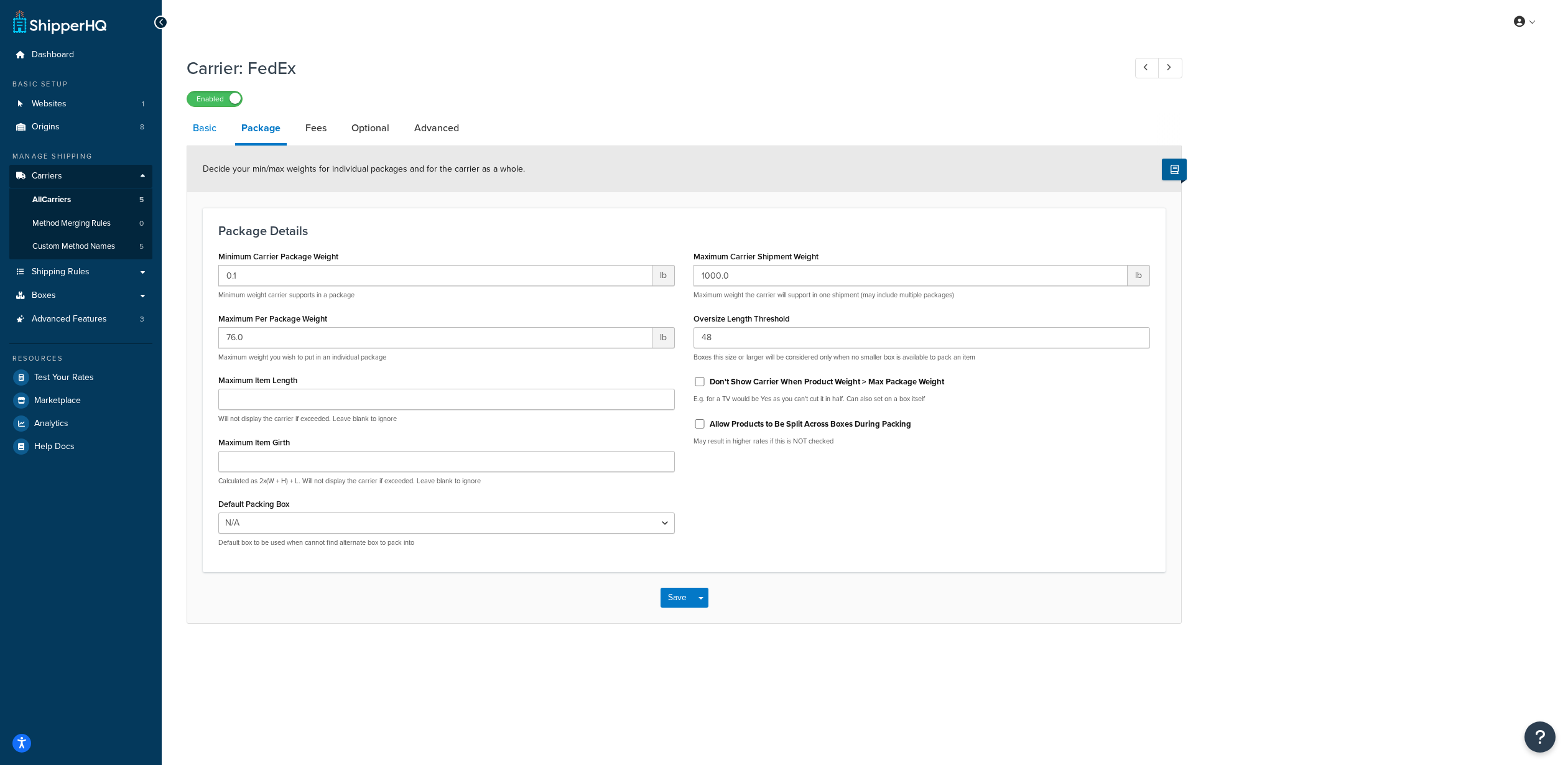
select select "fedEx"
select select "REGULAR_PICKUP"
select select "YOUR_PACKAGING"
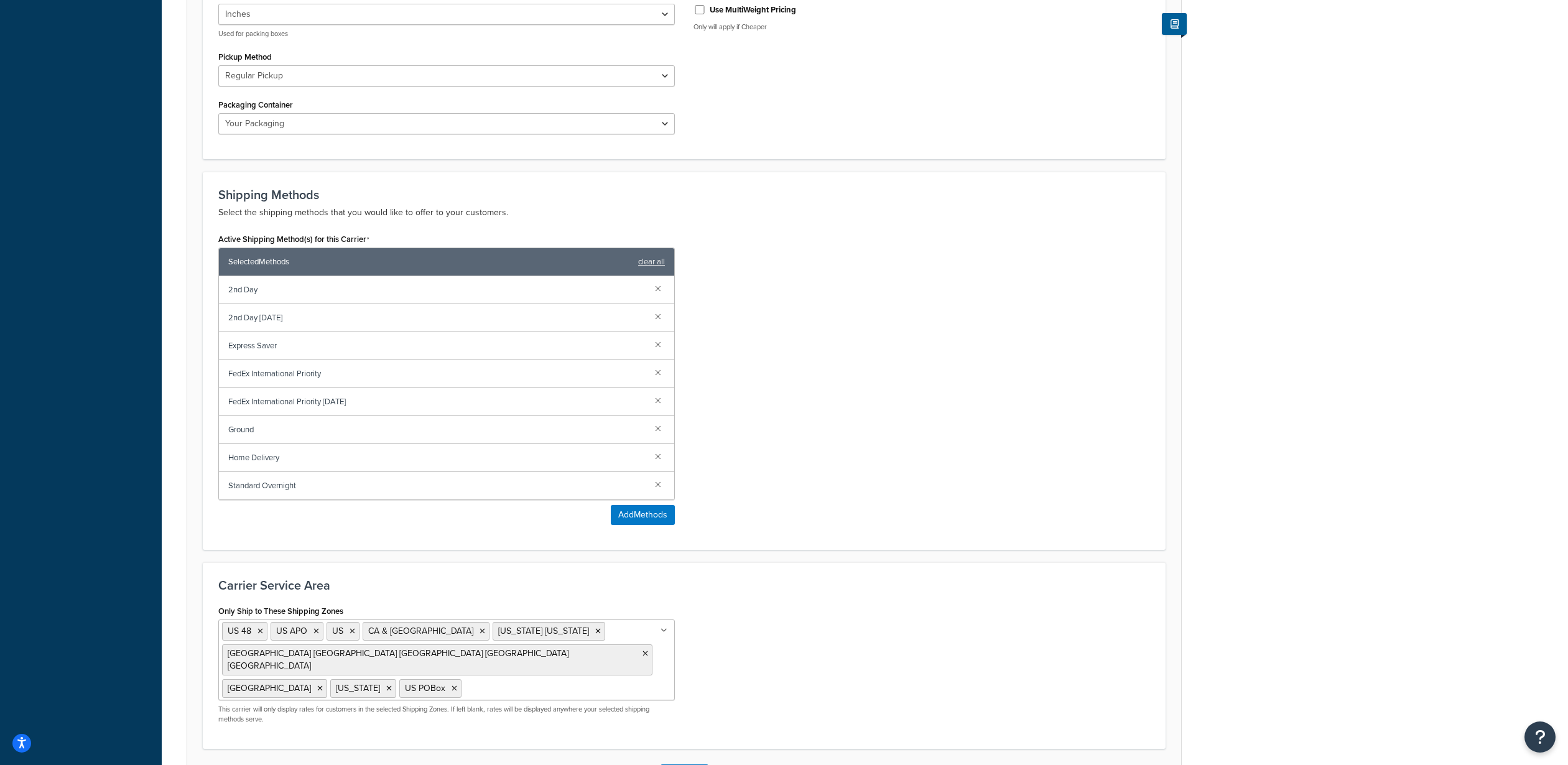
scroll to position [675, 0]
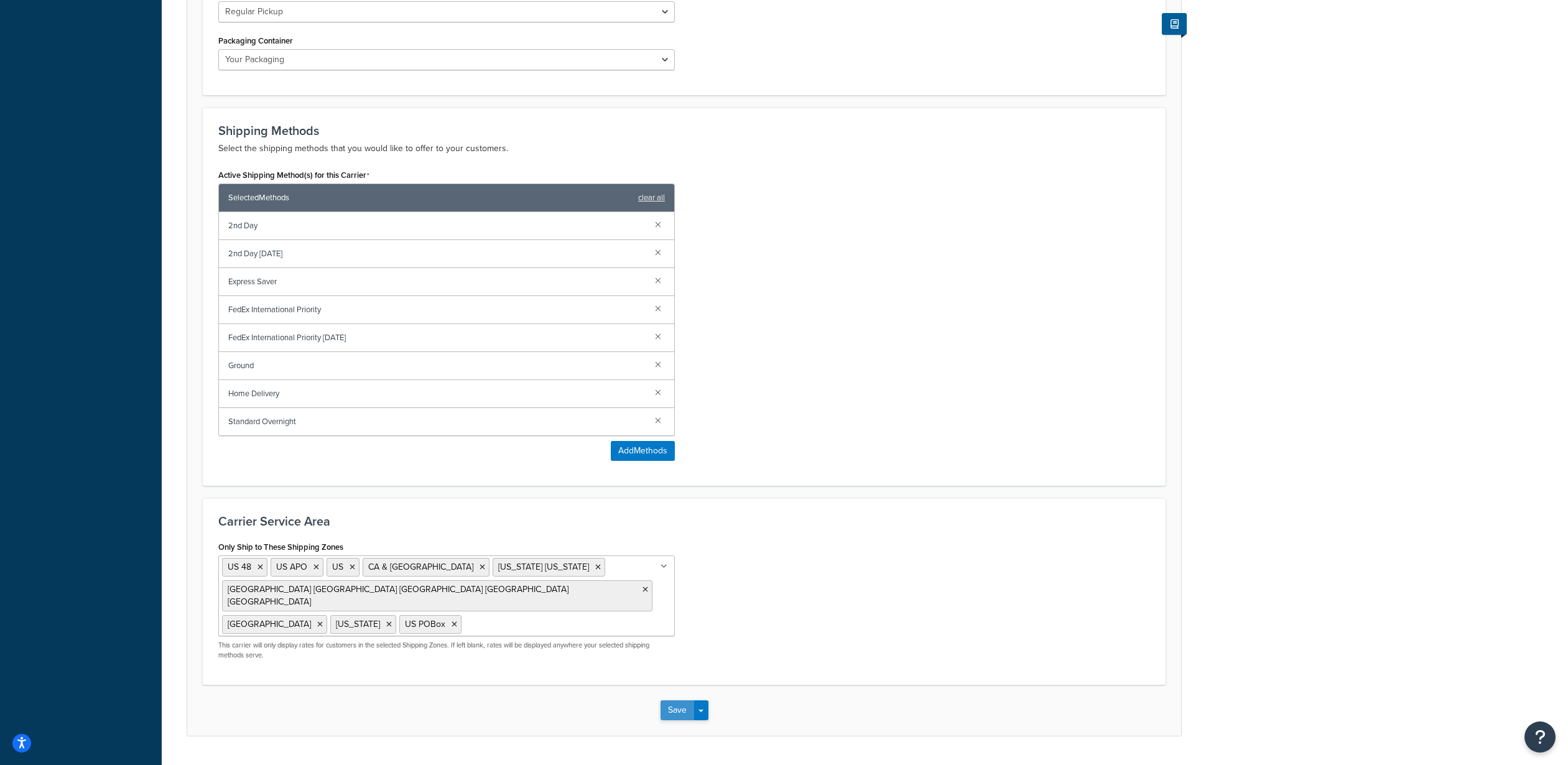
click at [677, 701] on button "Save" at bounding box center [677, 711] width 34 height 20
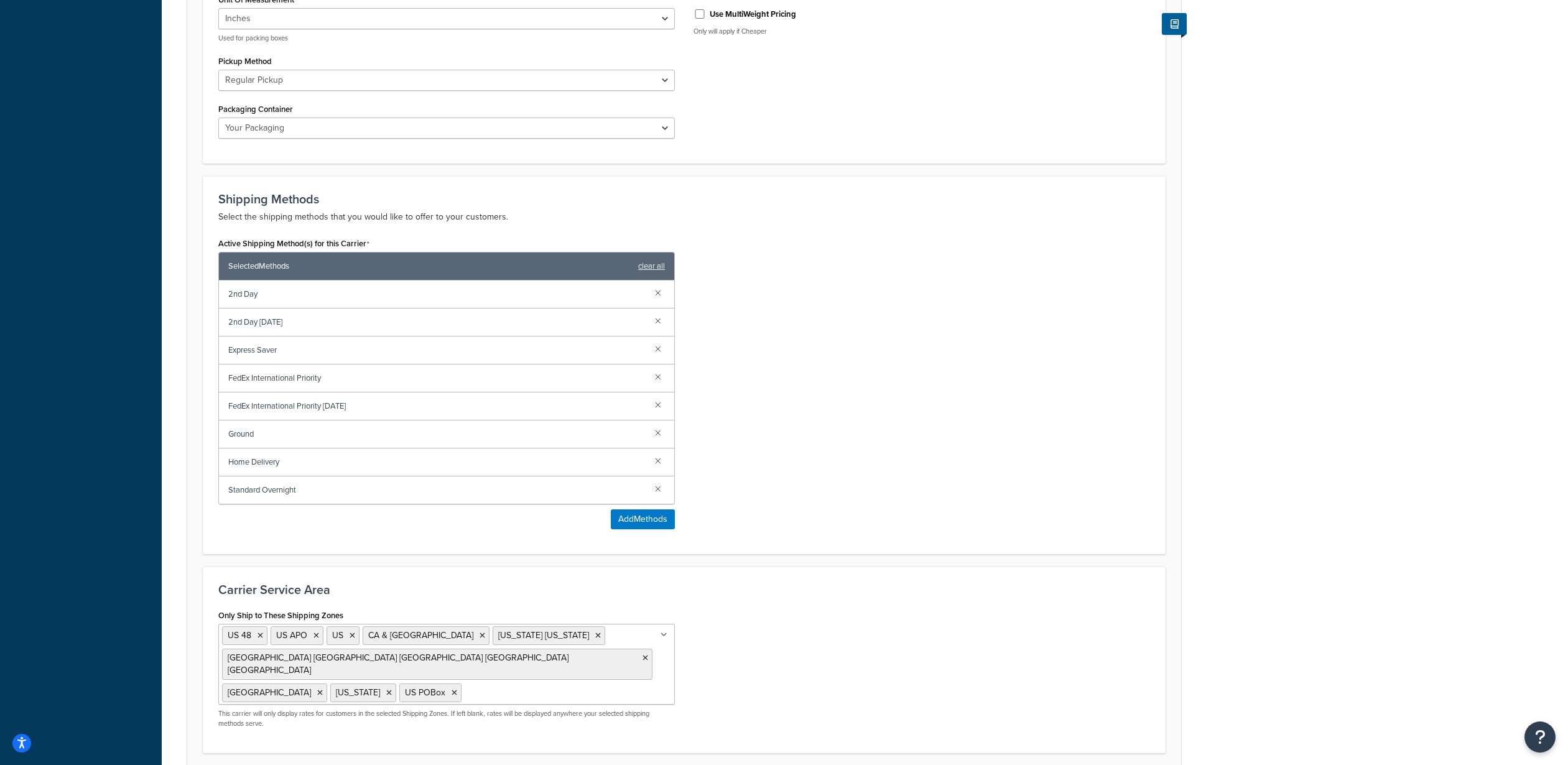
click at [677, 764] on button "Save" at bounding box center [677, 779] width 34 height 20
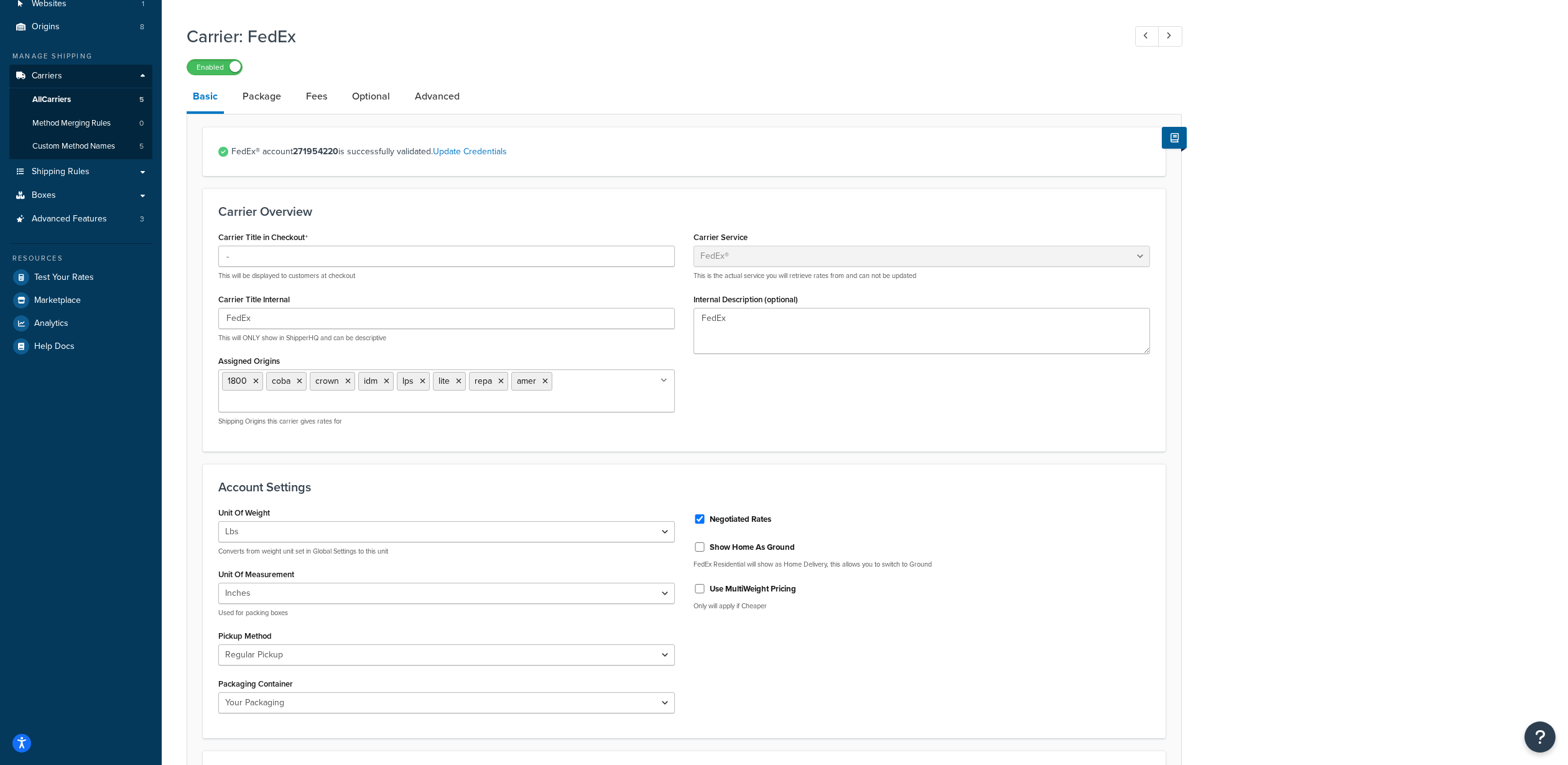
scroll to position [129, 0]
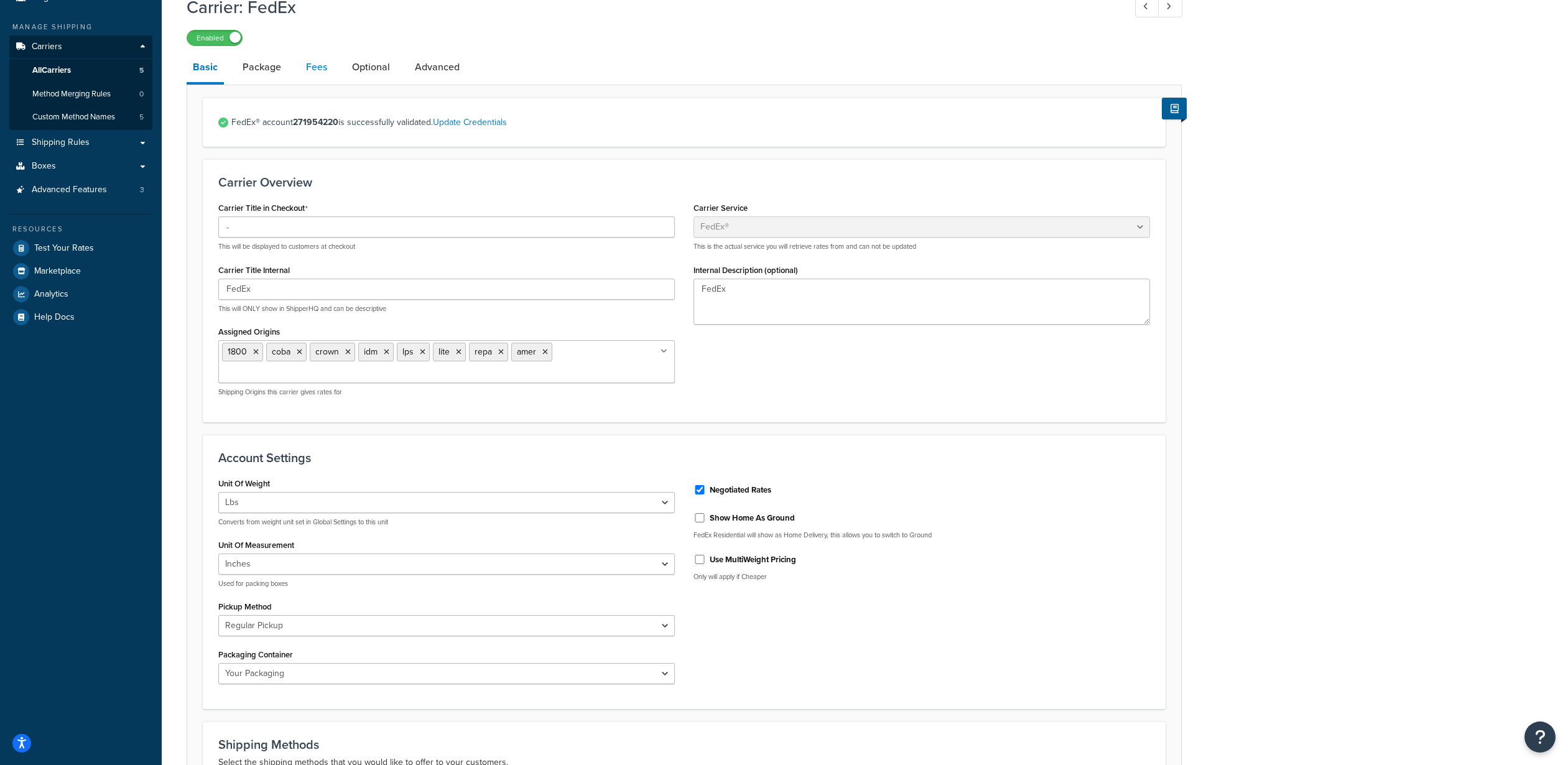
click at [321, 69] on link "Fees" at bounding box center [316, 66] width 34 height 30
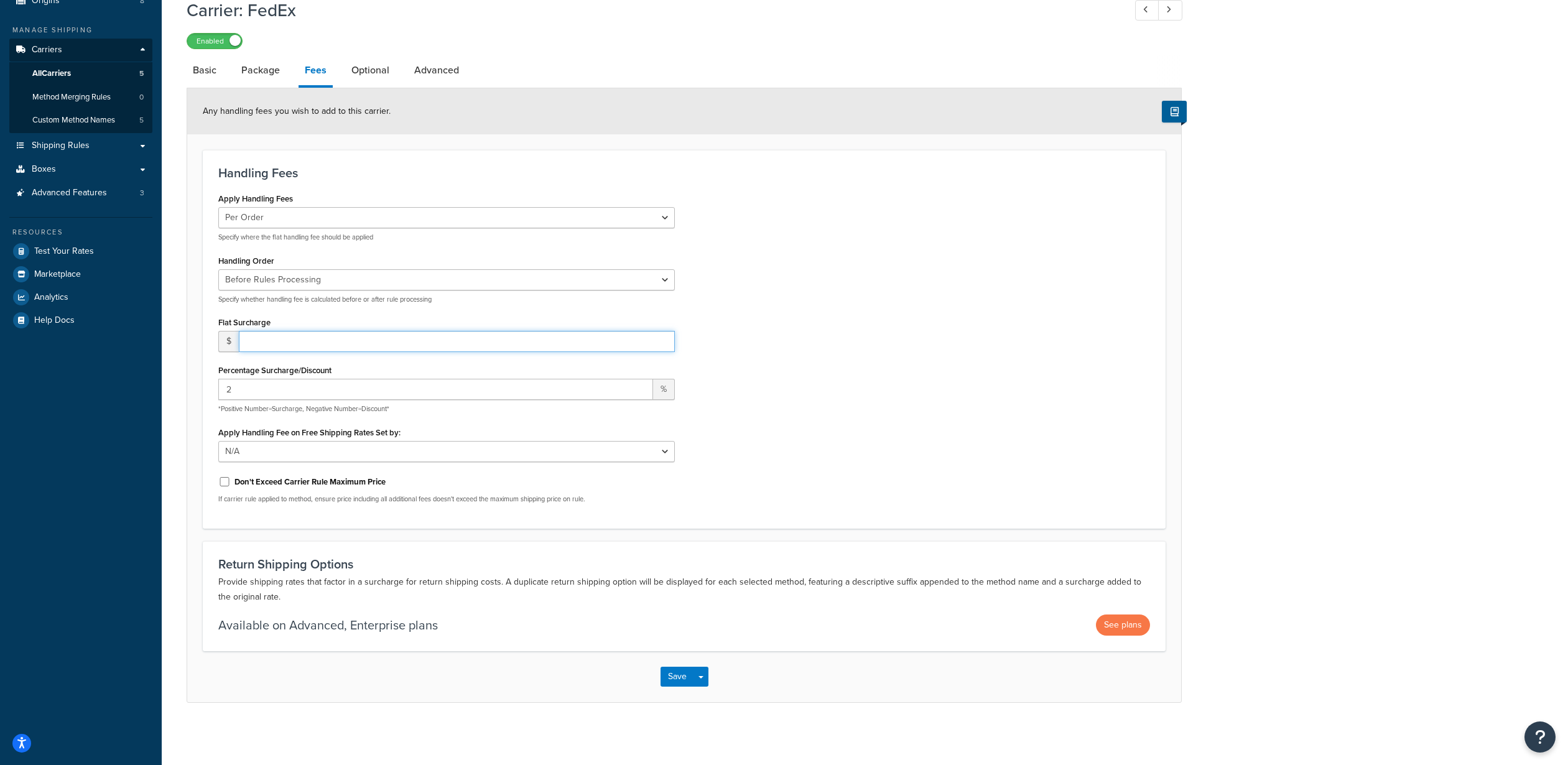
click at [259, 344] on input "number" at bounding box center [457, 341] width 436 height 21
click at [664, 340] on input "1" at bounding box center [457, 341] width 436 height 21
type input "0"
click at [664, 346] on input "0" at bounding box center [457, 341] width 436 height 21
click at [671, 675] on button "Save" at bounding box center [677, 677] width 34 height 20
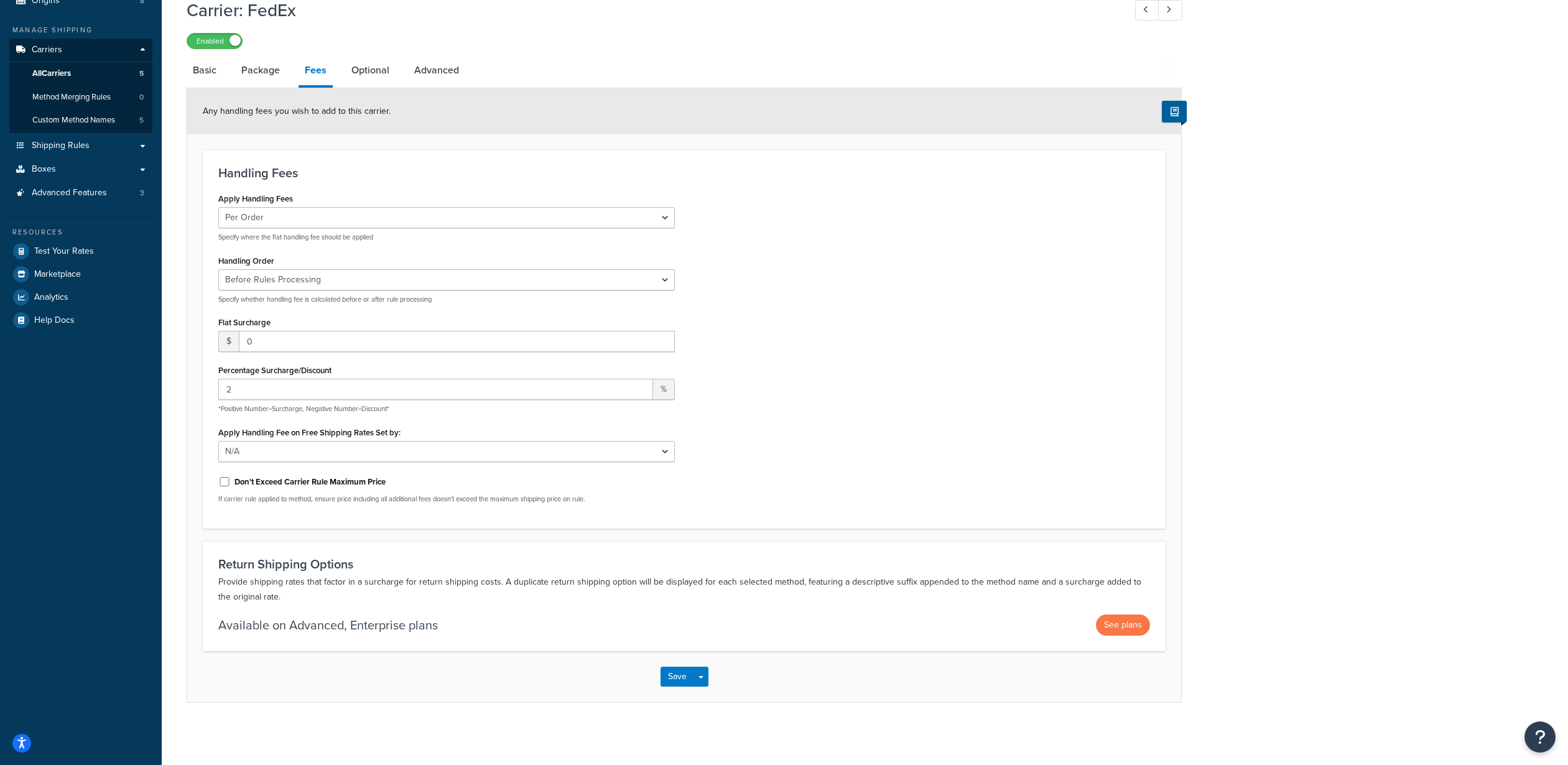
scroll to position [0, 0]
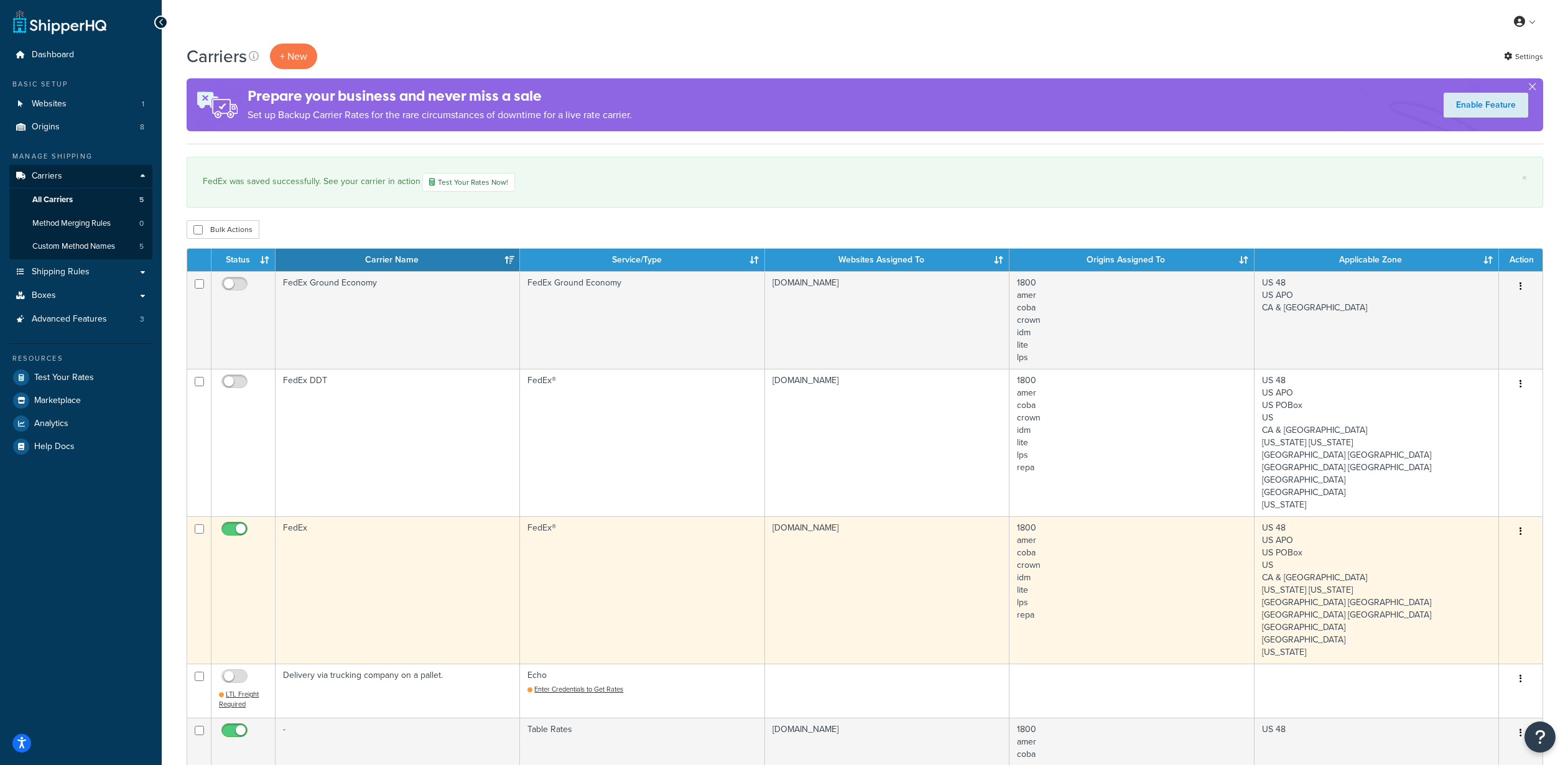
click at [1520, 527] on icon "button" at bounding box center [1520, 531] width 2 height 9
click at [1434, 530] on icon at bounding box center [1433, 532] width 9 height 9
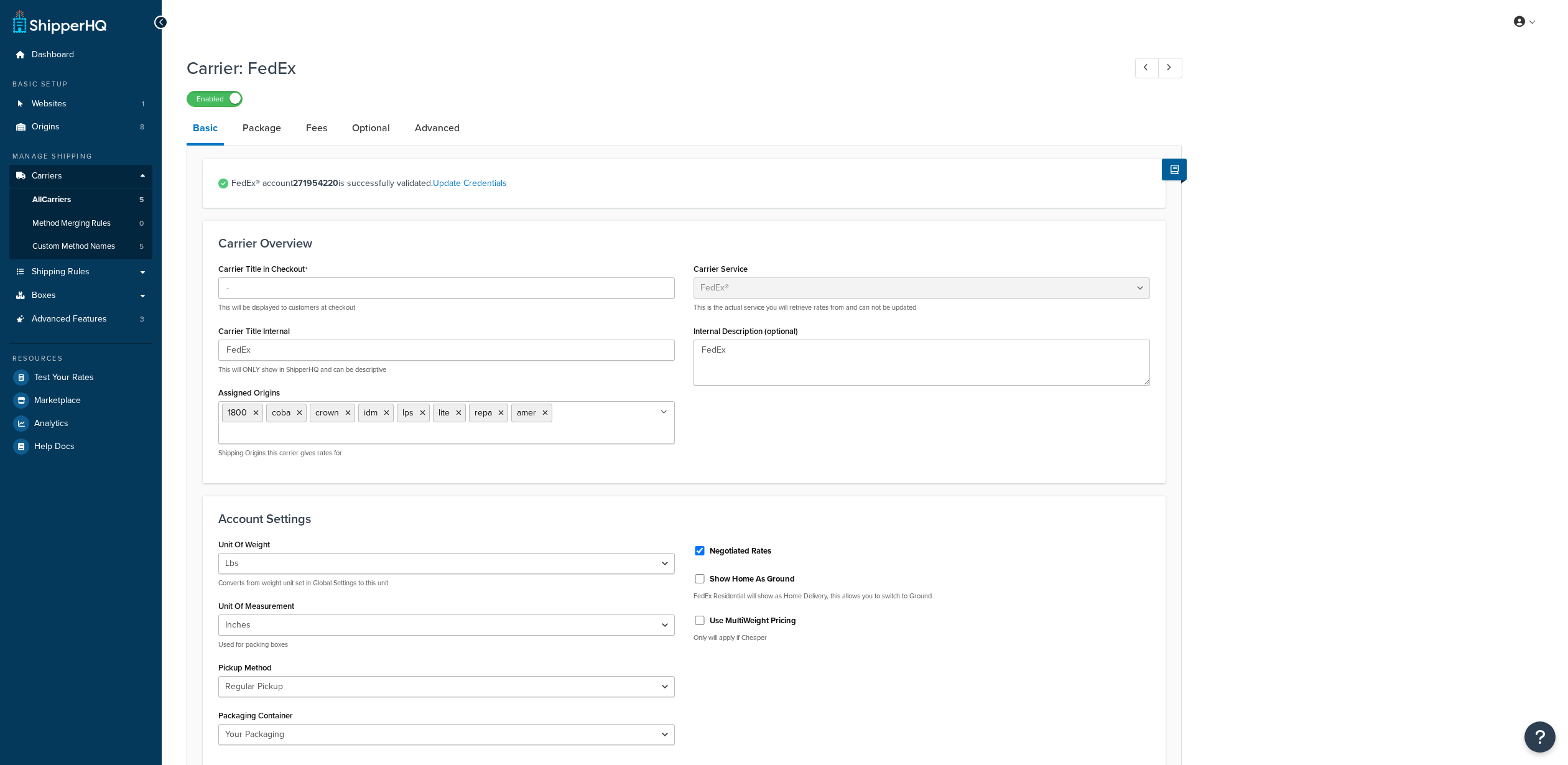
select select "fedEx"
select select "REGULAR_PICKUP"
select select "YOUR_PACKAGING"
click at [316, 128] on link "Fees" at bounding box center [316, 128] width 34 height 30
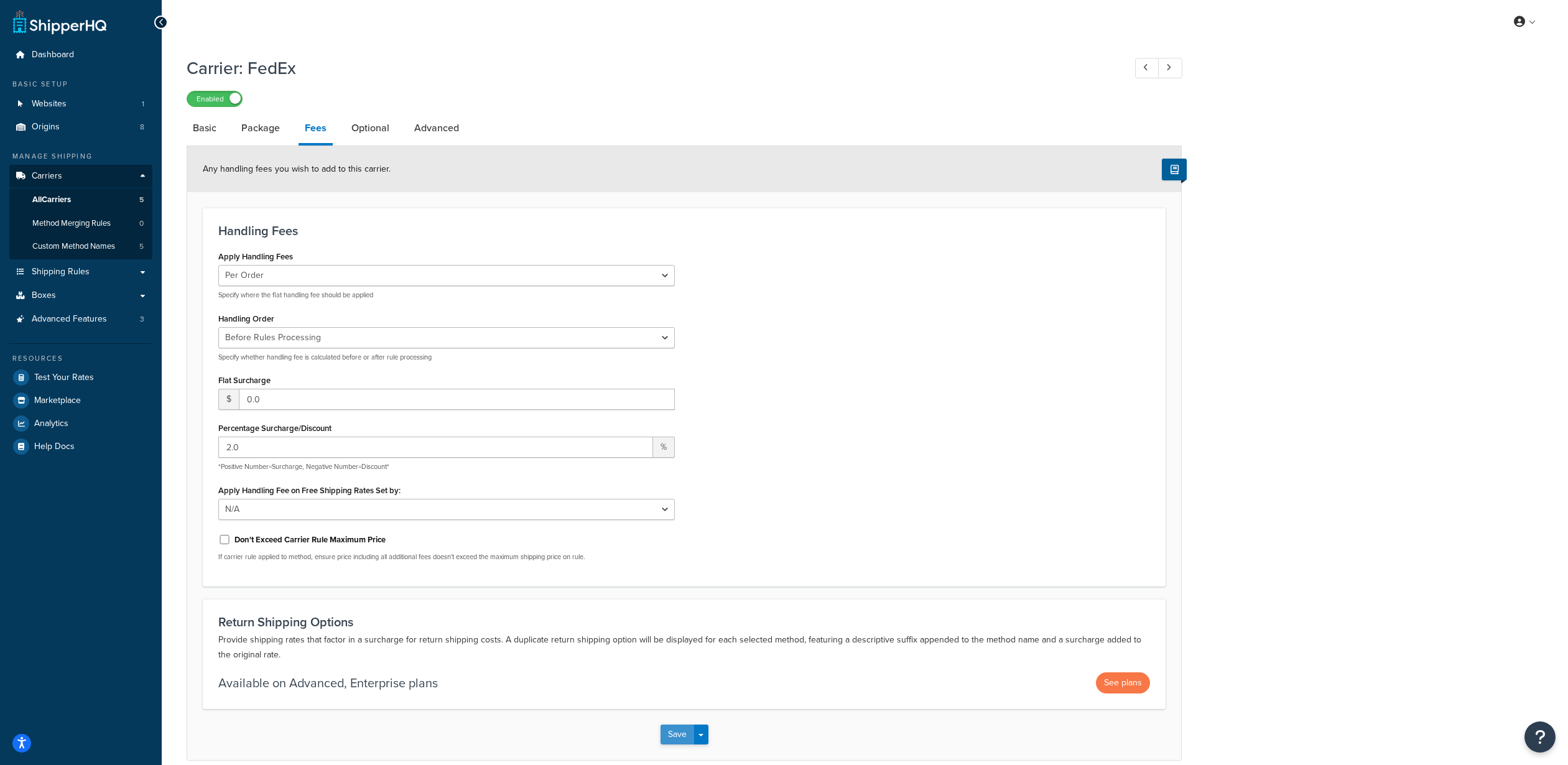
click at [670, 730] on button "Save" at bounding box center [677, 735] width 34 height 20
